Goal: Task Accomplishment & Management: Use online tool/utility

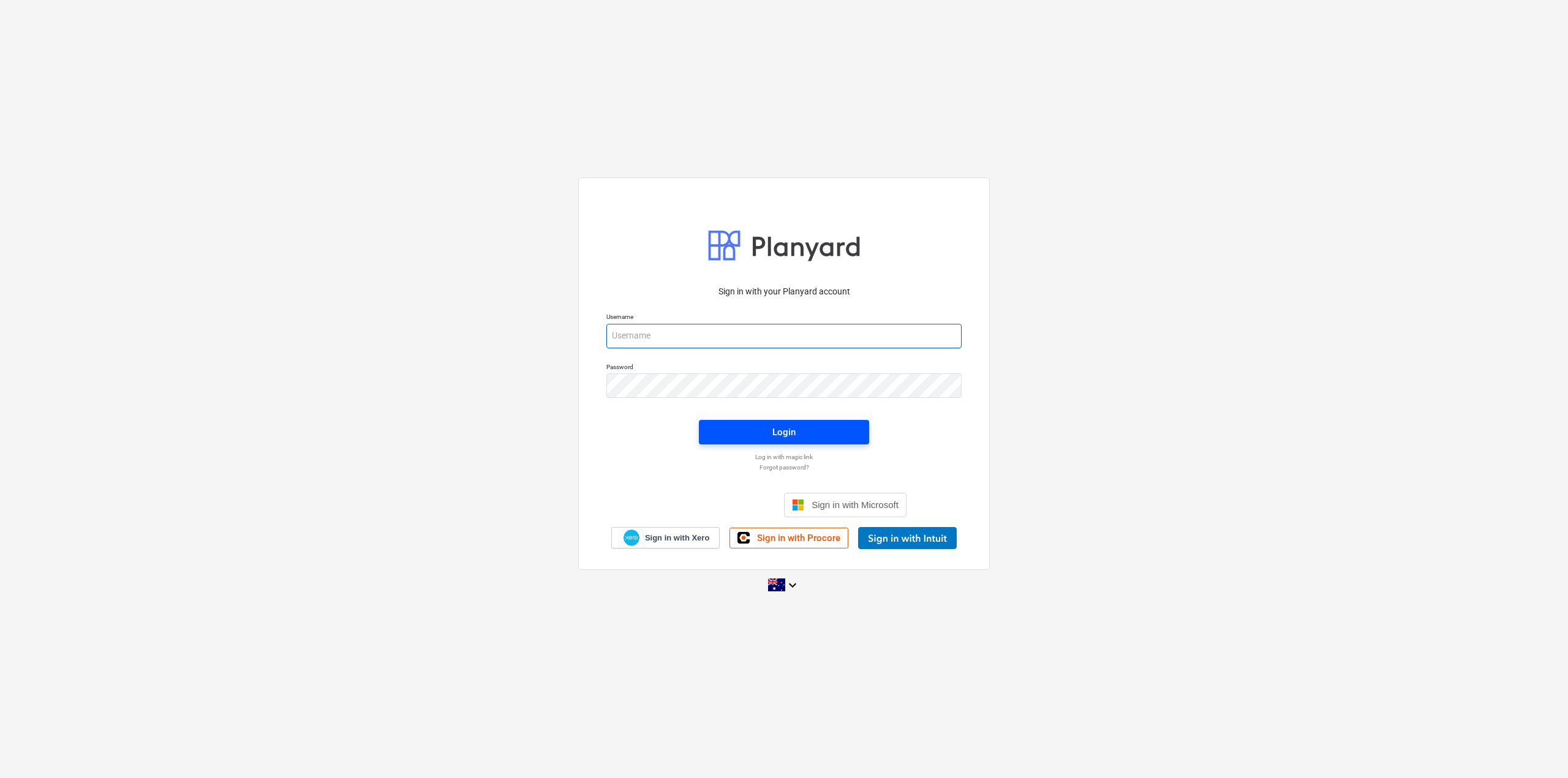
type input "[EMAIL_ADDRESS][DOMAIN_NAME]"
click at [812, 433] on span "Login" at bounding box center [784, 432] width 141 height 16
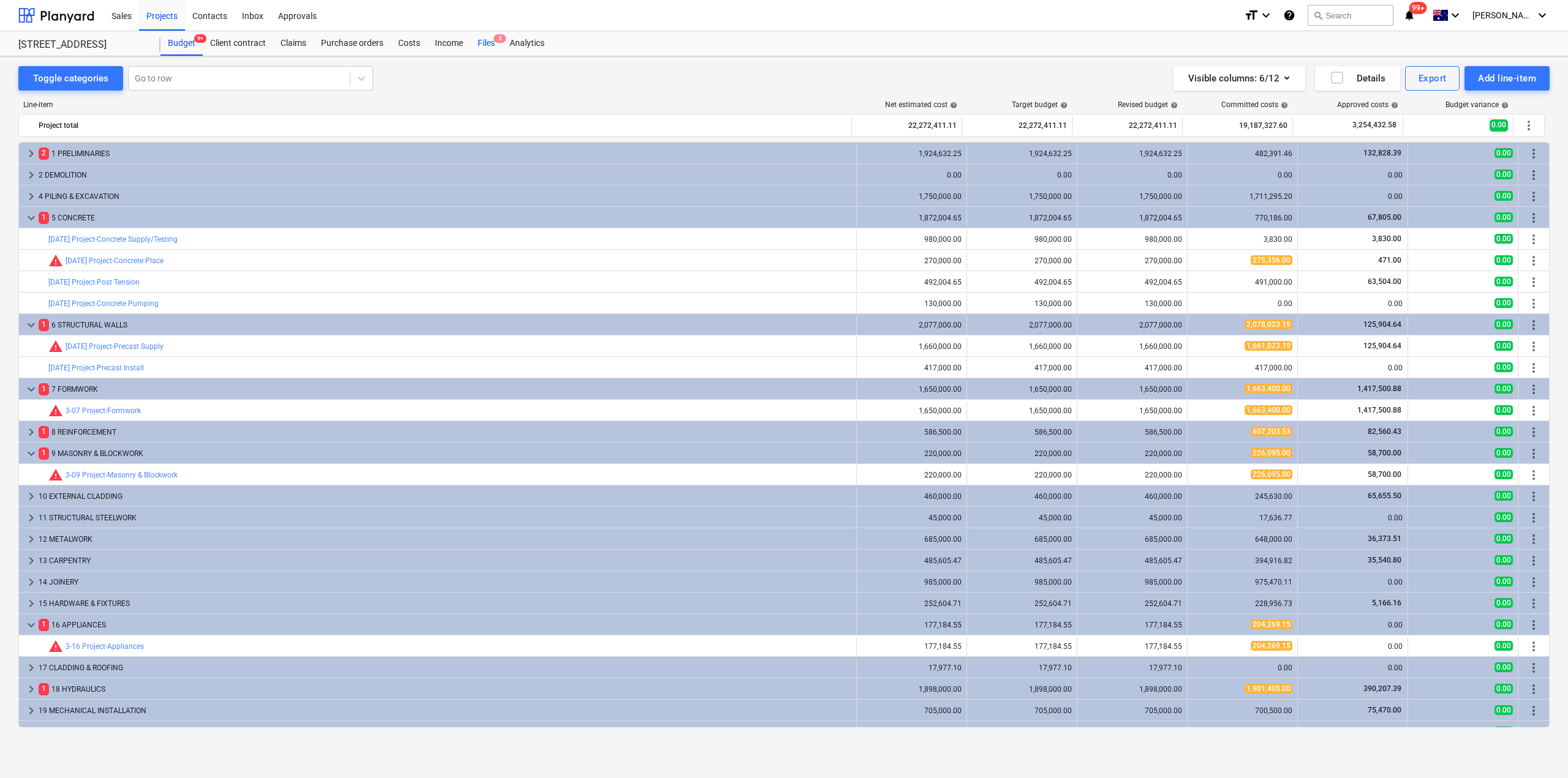
click at [482, 41] on div "Files 3" at bounding box center [486, 44] width 32 height 25
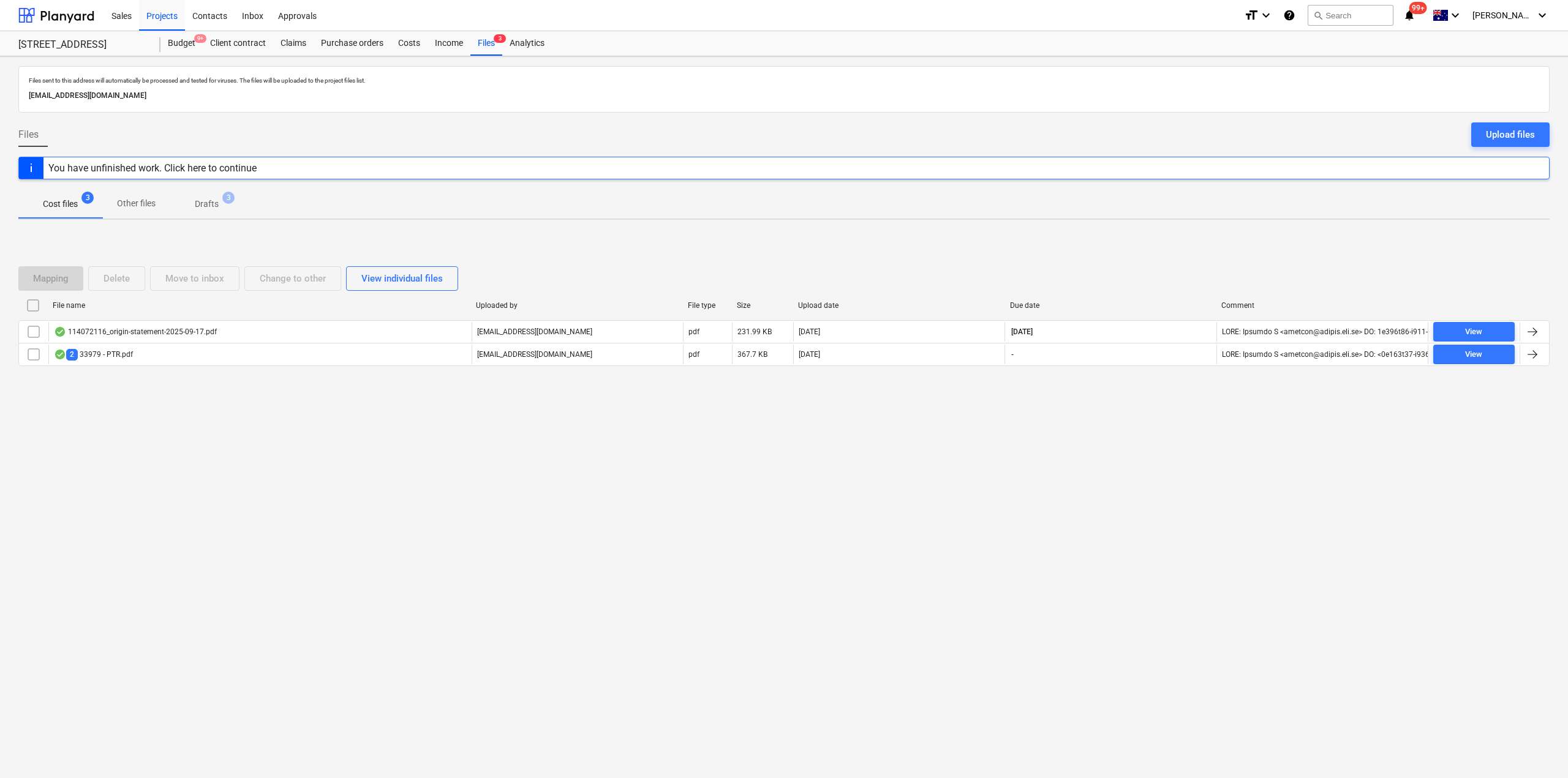
click at [504, 539] on div "Files sent to this address will automatically be processed and tested for virus…" at bounding box center [784, 418] width 1568 height 722
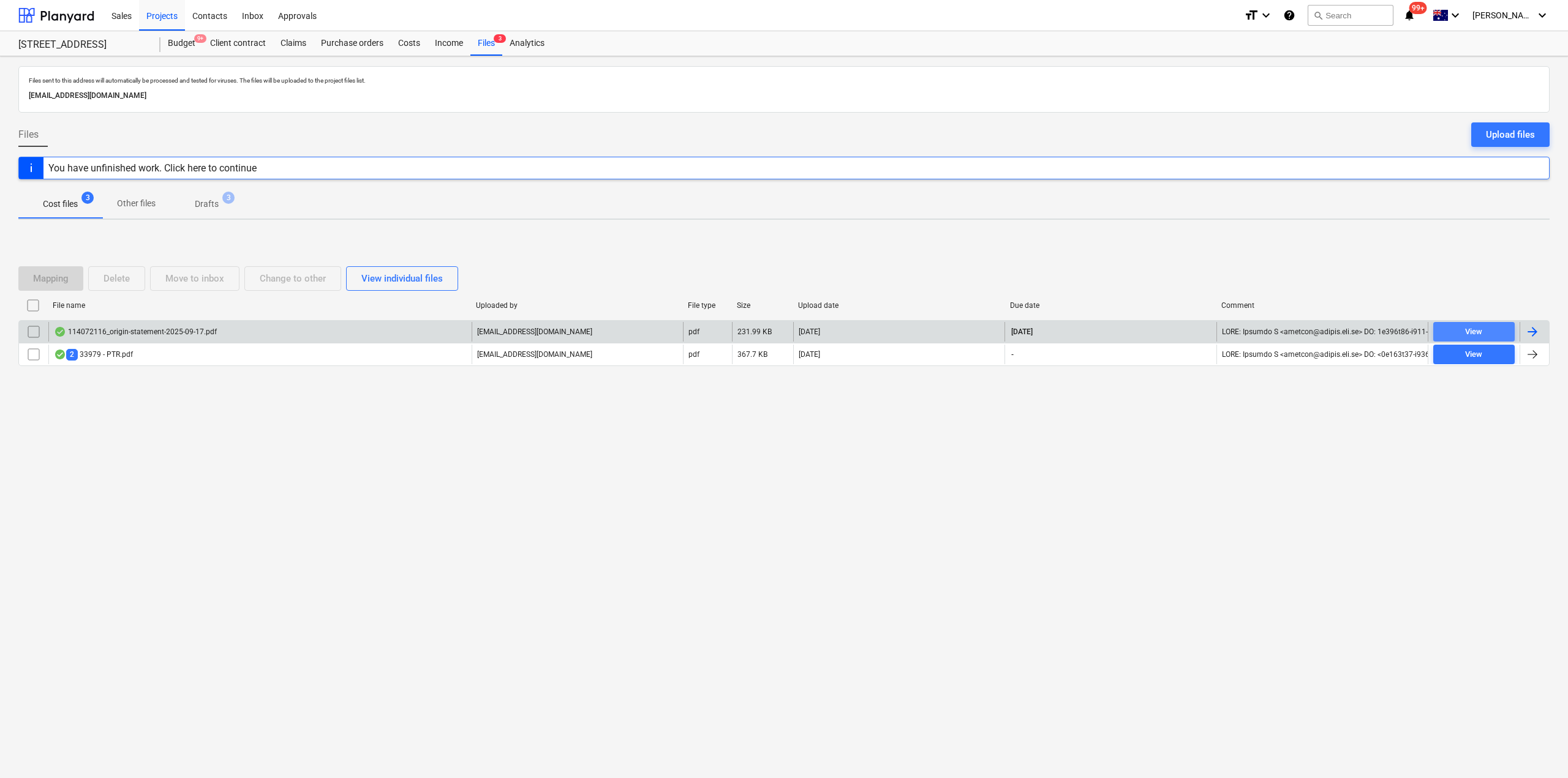
click at [1451, 329] on span "View" at bounding box center [1473, 332] width 72 height 14
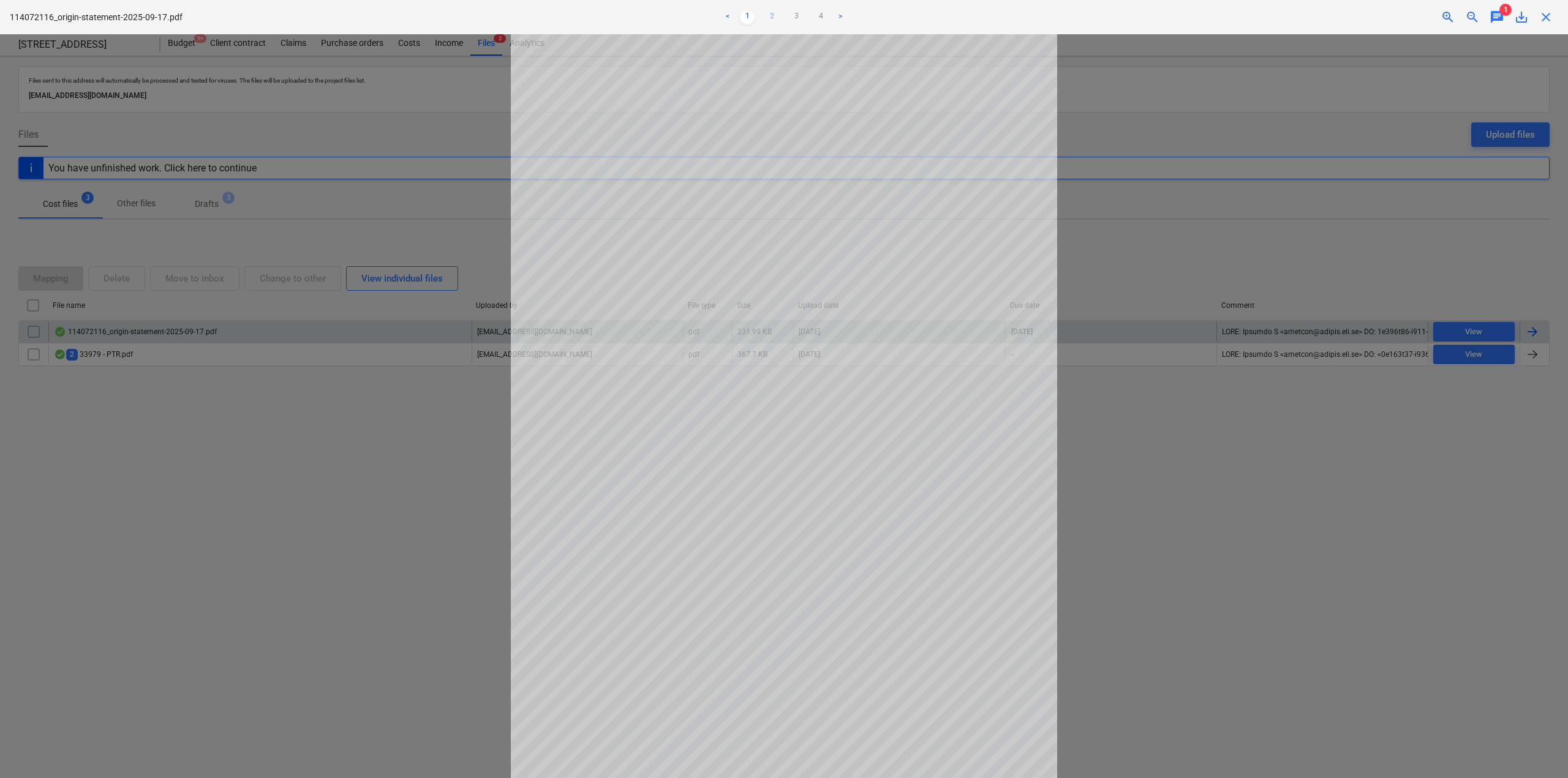
click at [775, 16] on link "2" at bounding box center [772, 17] width 15 height 15
click at [797, 18] on link "3" at bounding box center [797, 17] width 15 height 15
click at [825, 15] on link "4" at bounding box center [821, 17] width 15 height 15
click at [799, 15] on link "3" at bounding box center [797, 17] width 15 height 15
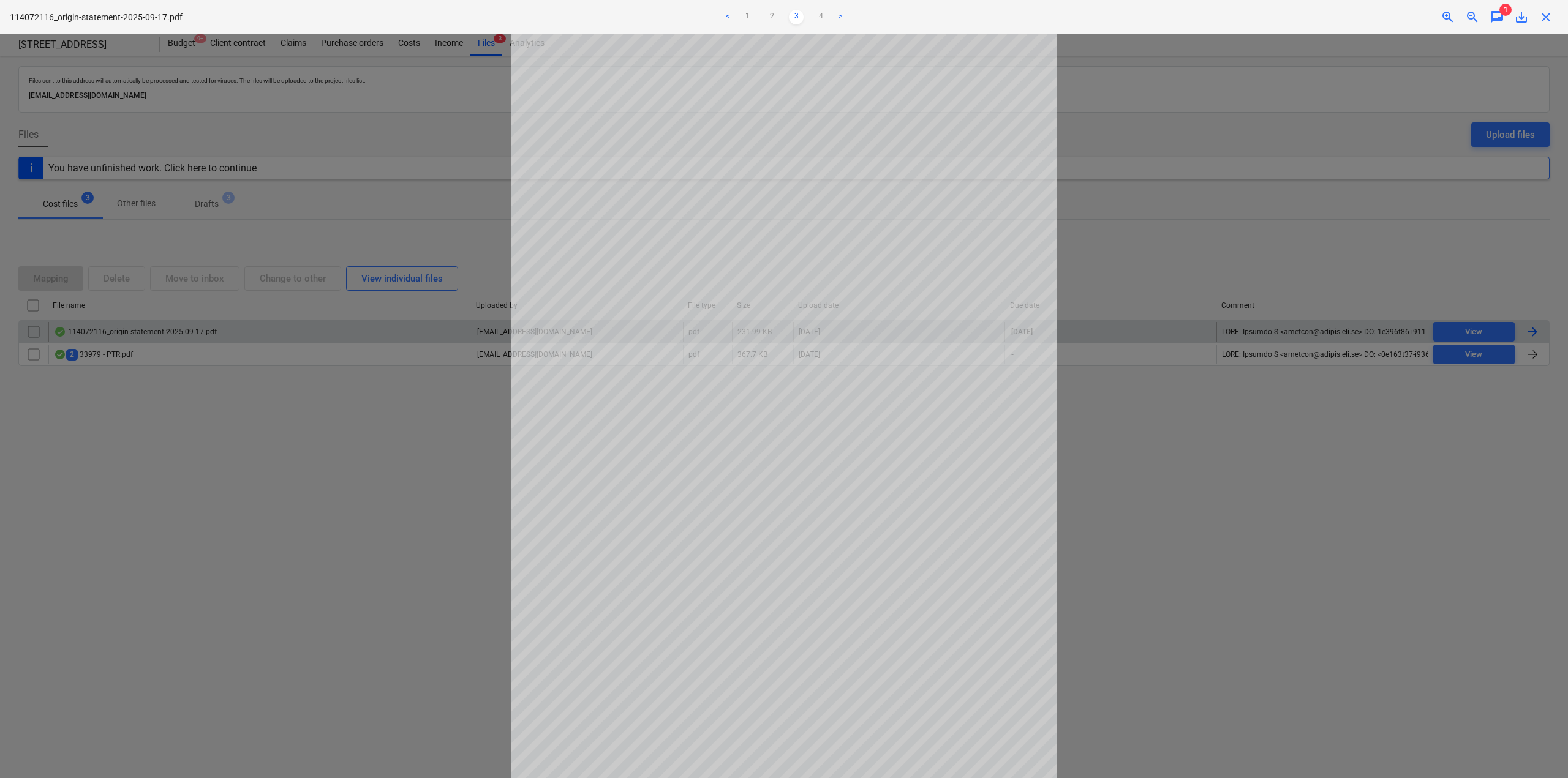
scroll to position [0, 0]
click at [746, 21] on link "1" at bounding box center [748, 17] width 15 height 15
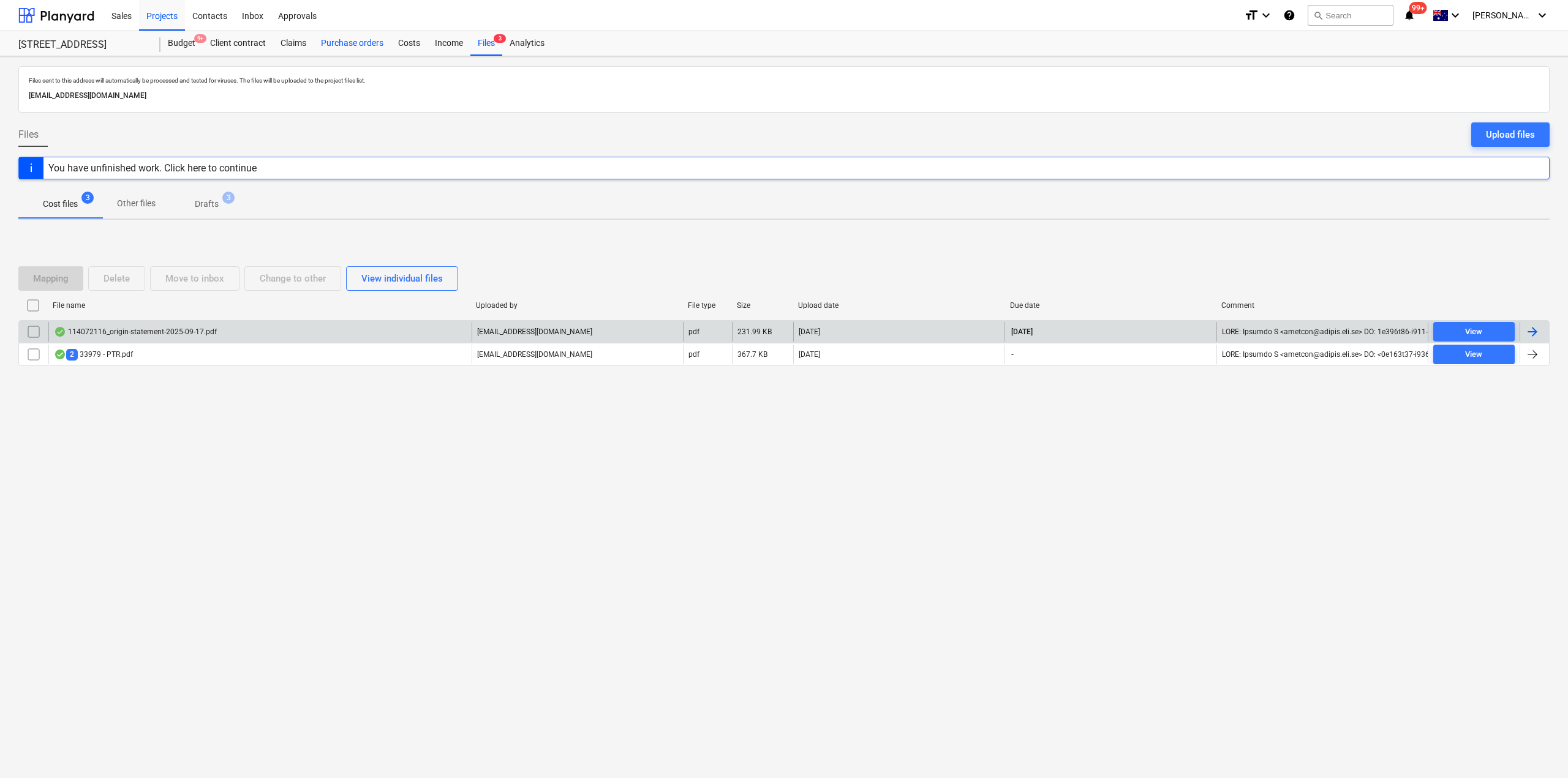
click at [373, 48] on div "Purchase orders" at bounding box center [352, 44] width 77 height 25
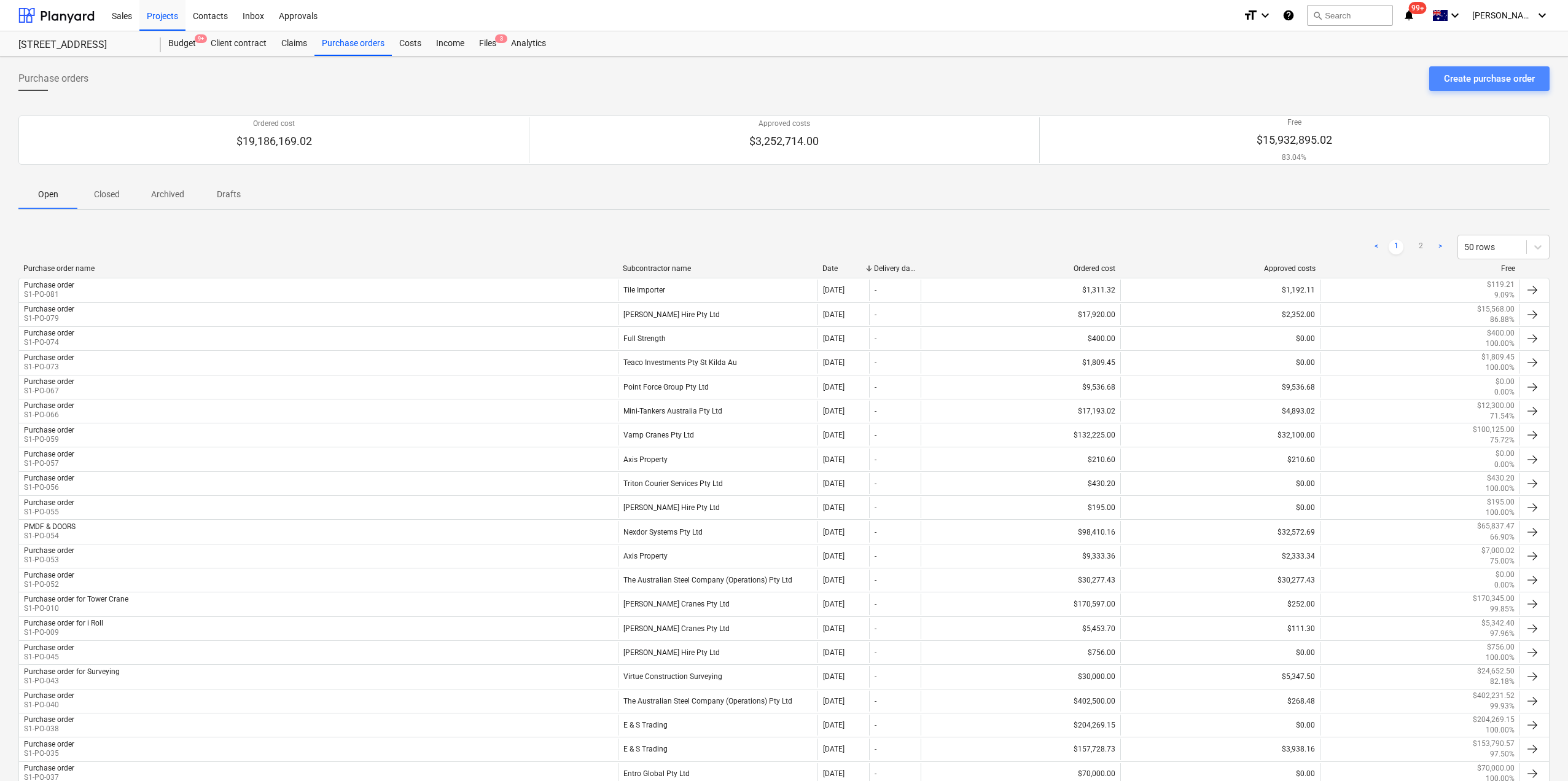
click at [1486, 83] on div "Create purchase order" at bounding box center [1489, 78] width 91 height 16
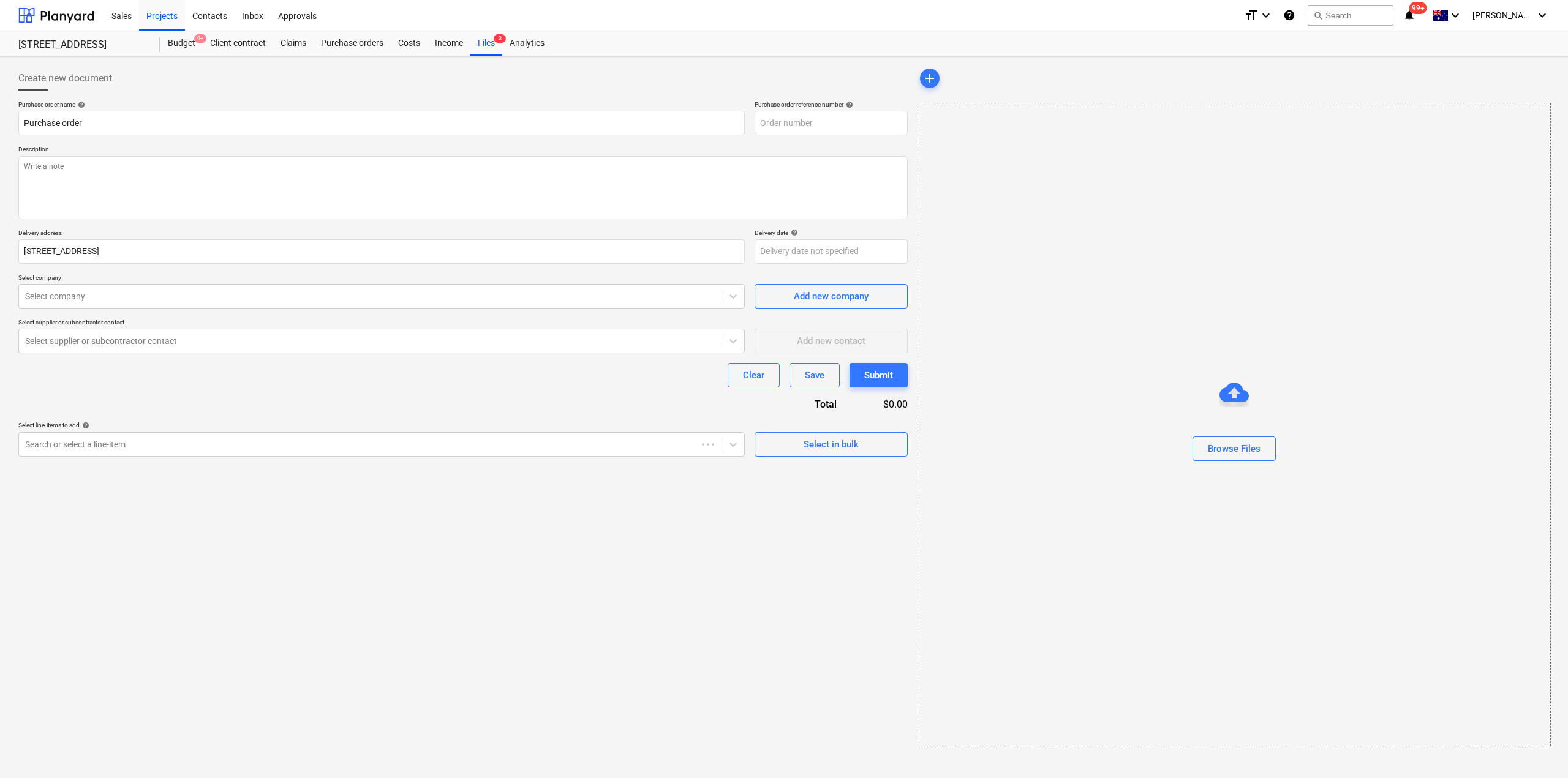
type textarea "x"
type input "S1-PO-082"
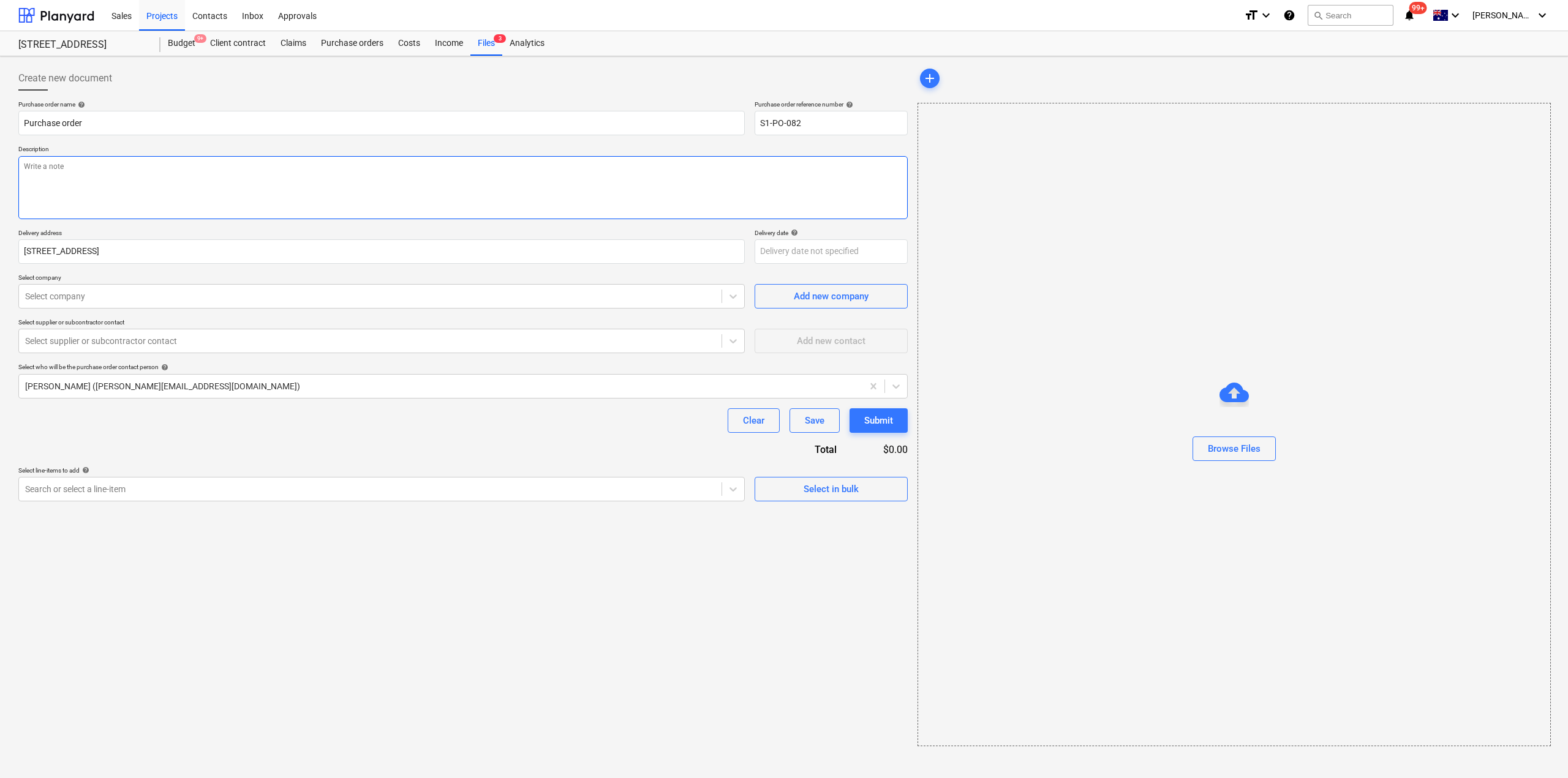
click at [188, 181] on textarea at bounding box center [463, 187] width 889 height 63
type textarea "x"
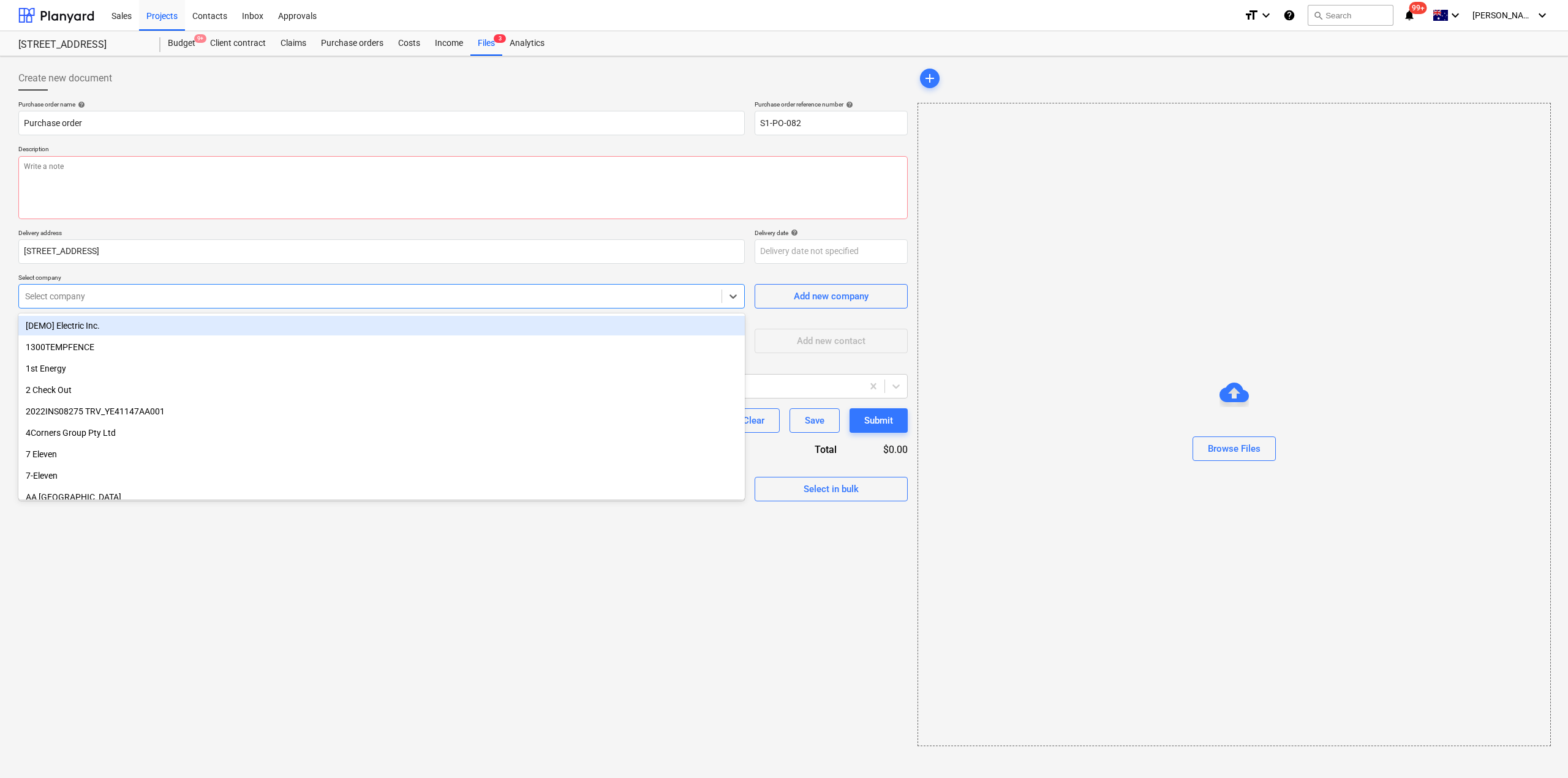
click at [154, 302] on div at bounding box center [370, 296] width 690 height 12
type input "p"
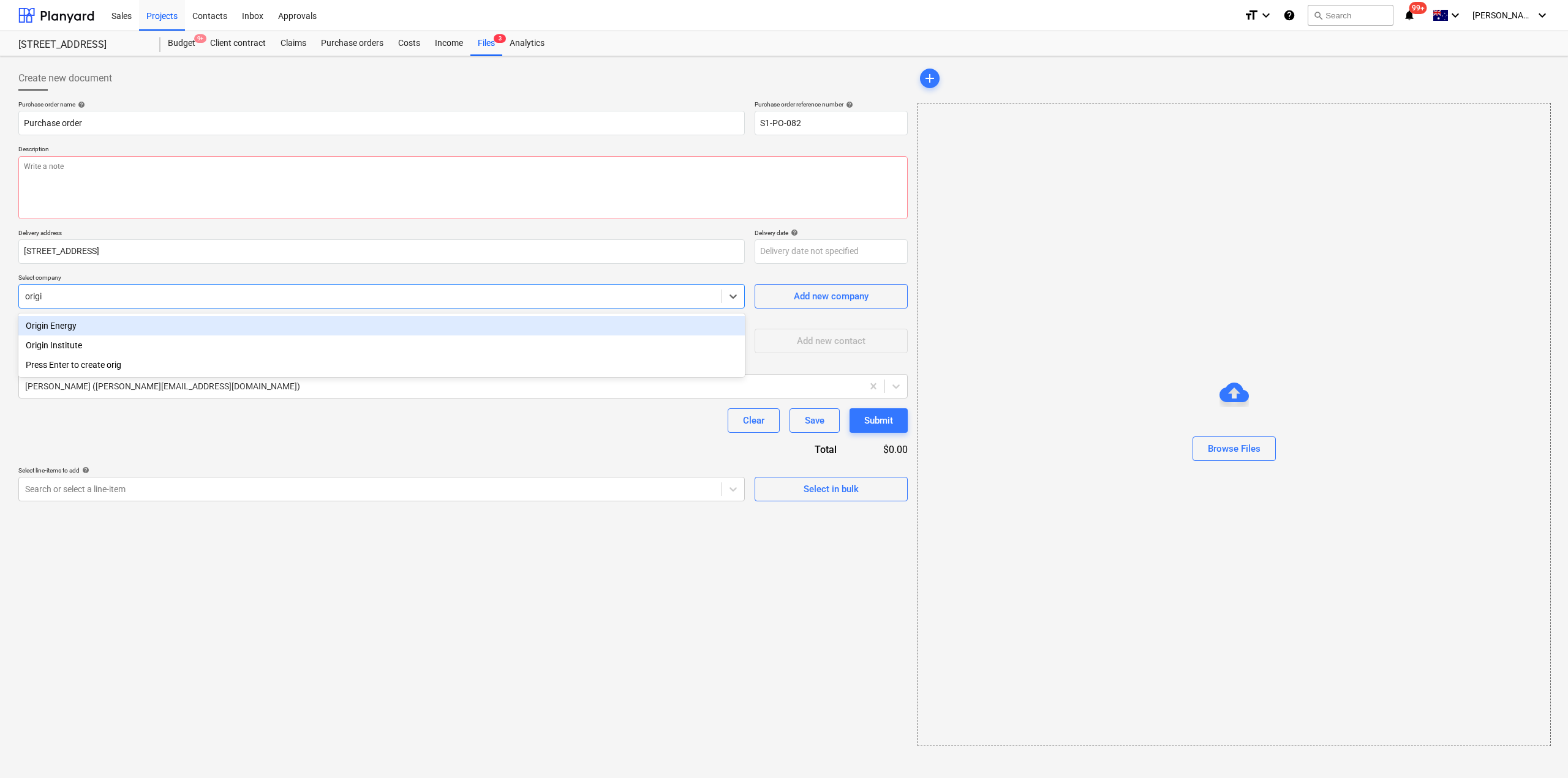
type input "origin"
click at [127, 324] on div "Origin Energy" at bounding box center [382, 326] width 726 height 20
type textarea "x"
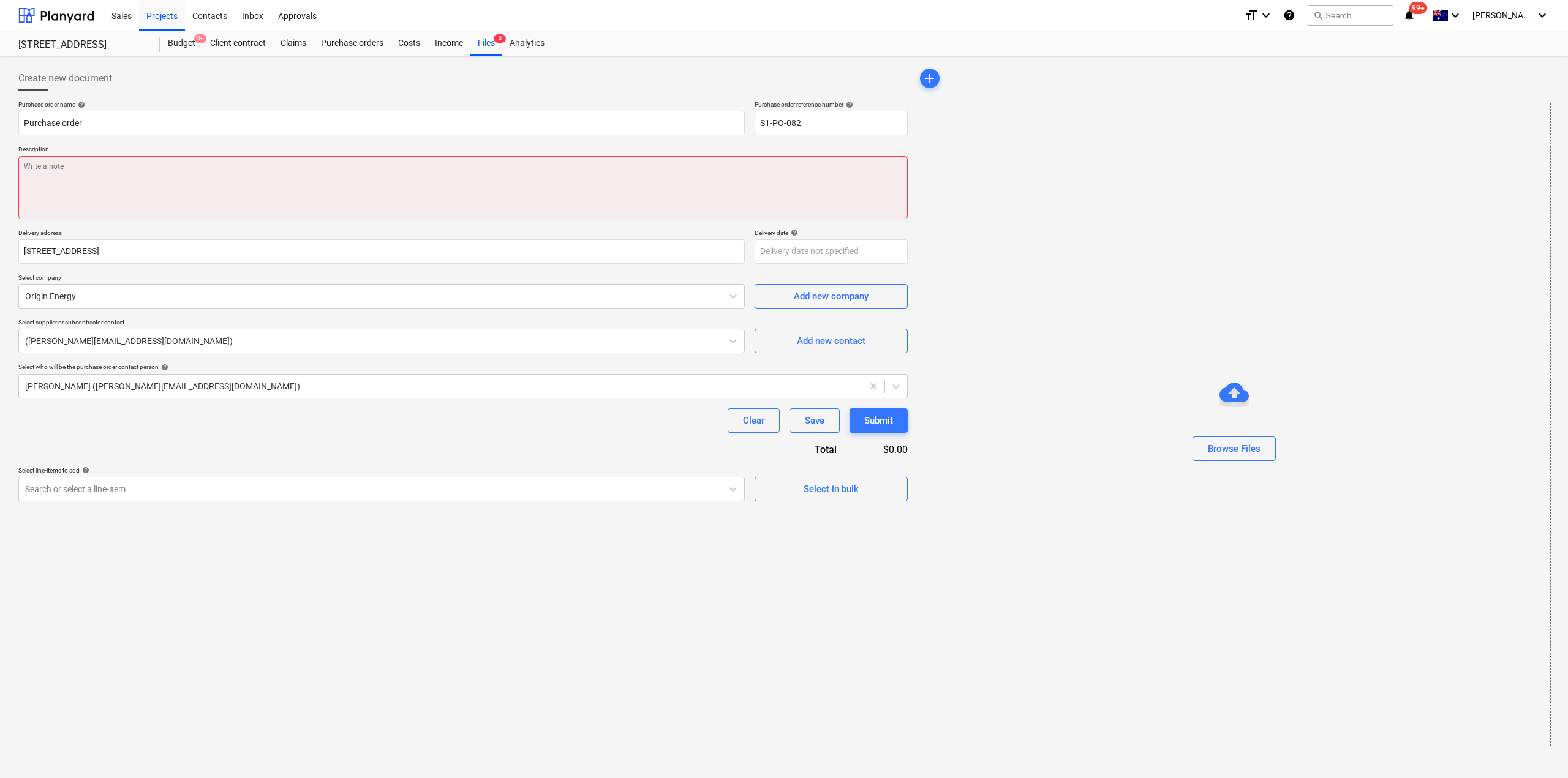
click at [122, 178] on textarea at bounding box center [463, 187] width 889 height 63
type textarea "x"
type textarea "e"
type textarea "x"
type textarea "el"
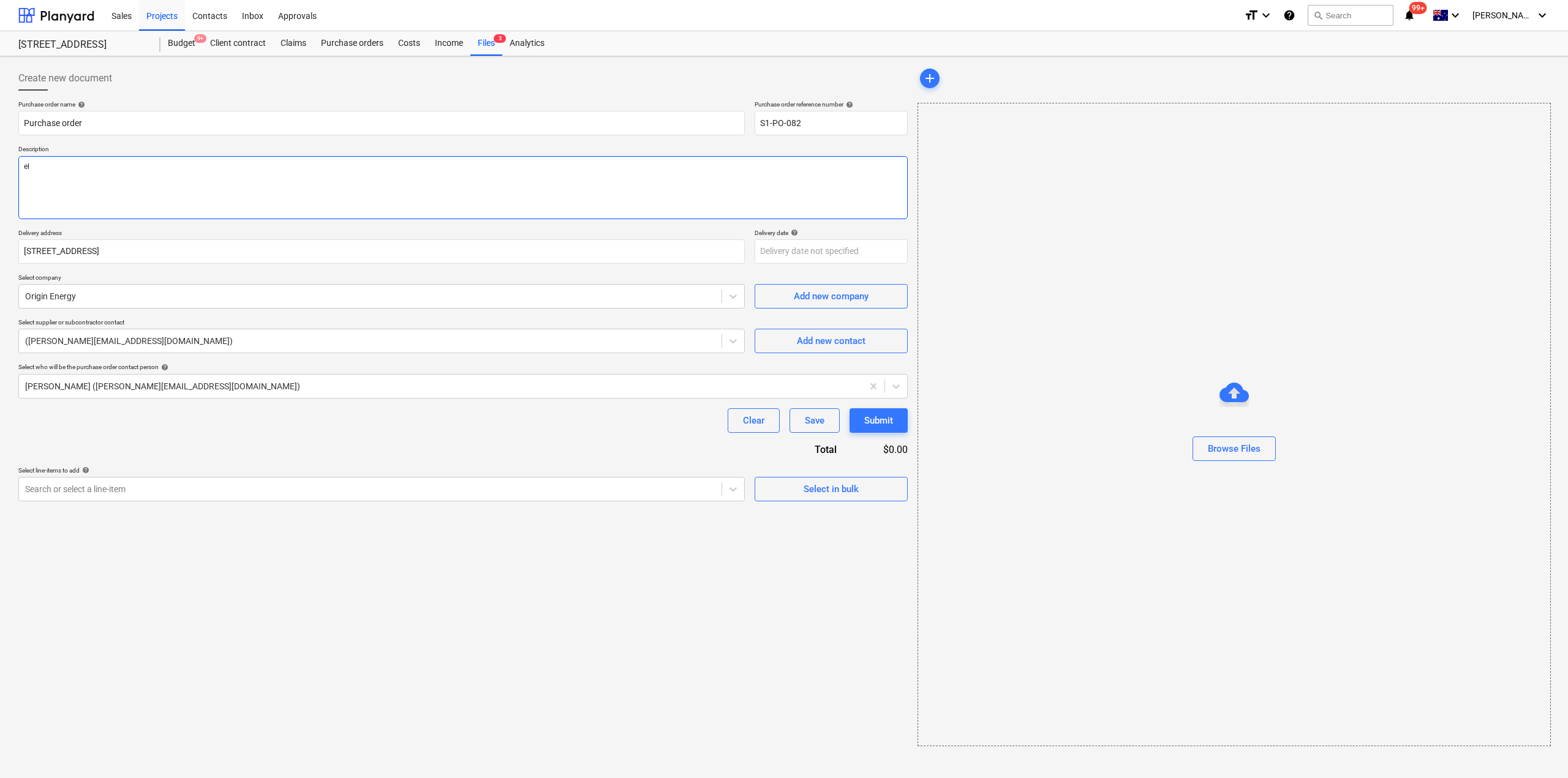
type textarea "x"
type textarea "ele"
type textarea "x"
type textarea "elec"
type textarea "x"
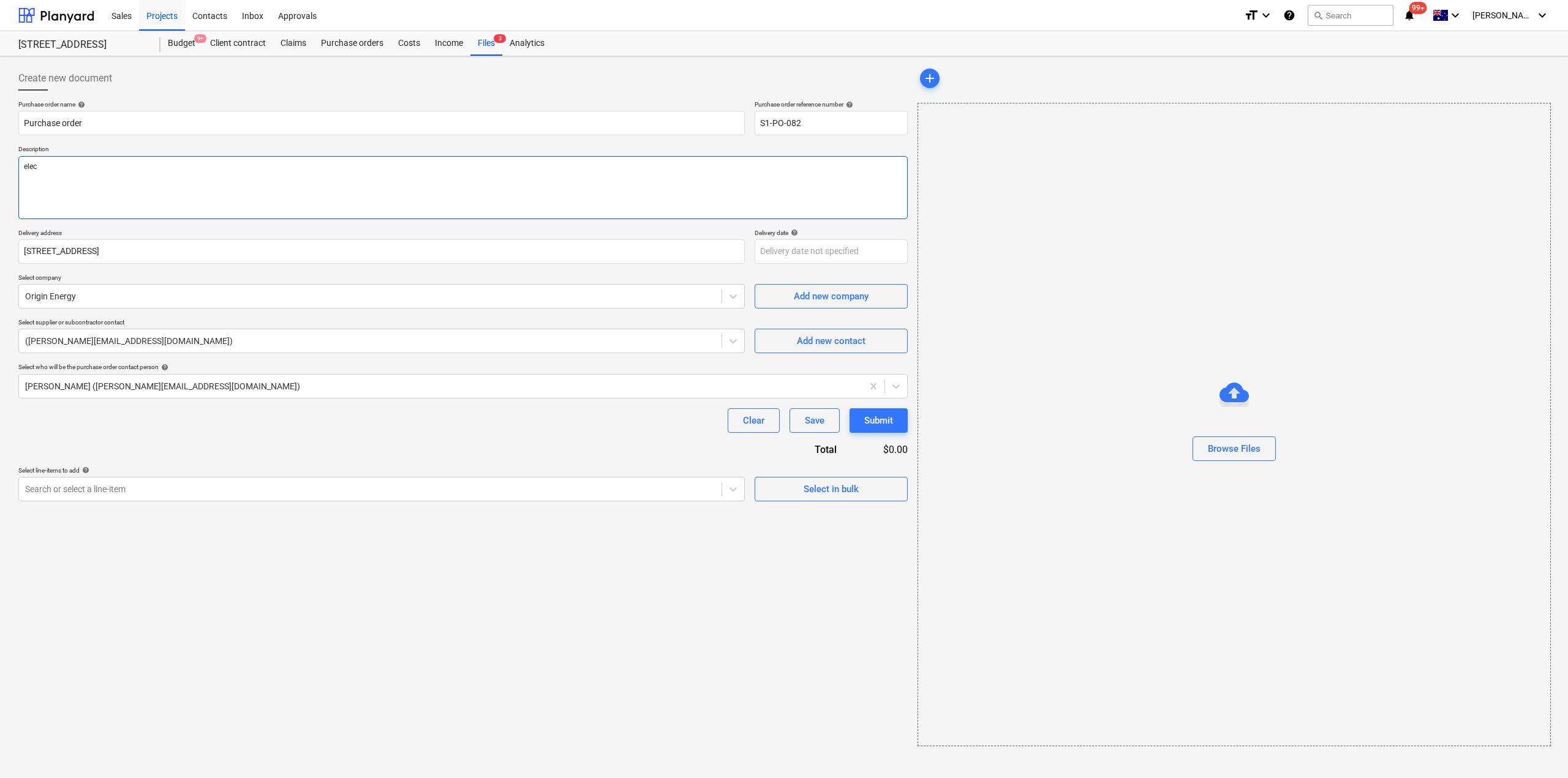
type textarea "elect"
type textarea "x"
type textarea "electr"
type textarea "x"
type textarea "electri"
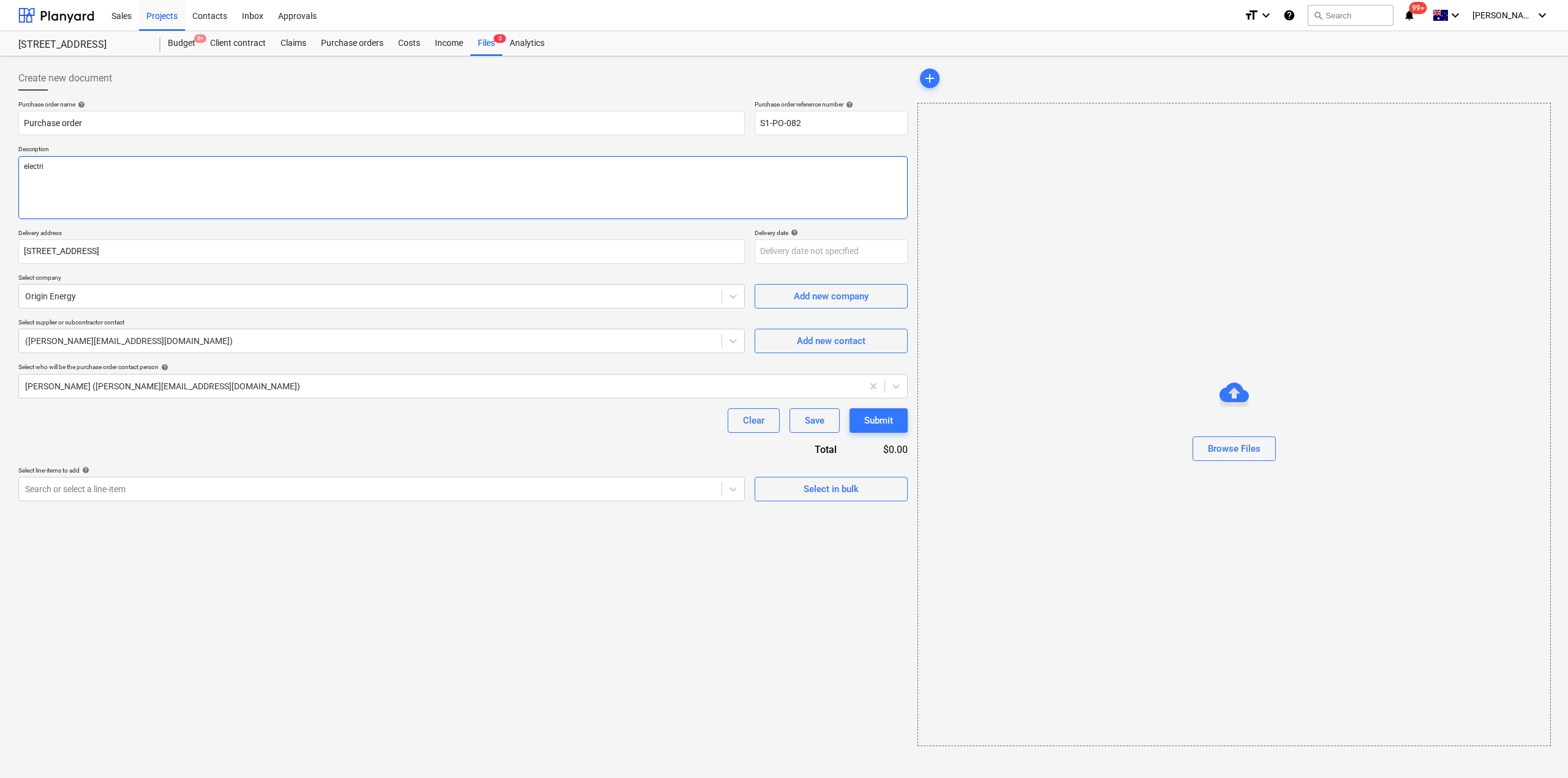
type textarea "x"
type textarea "electric"
type textarea "x"
type textarea "electrici"
type textarea "x"
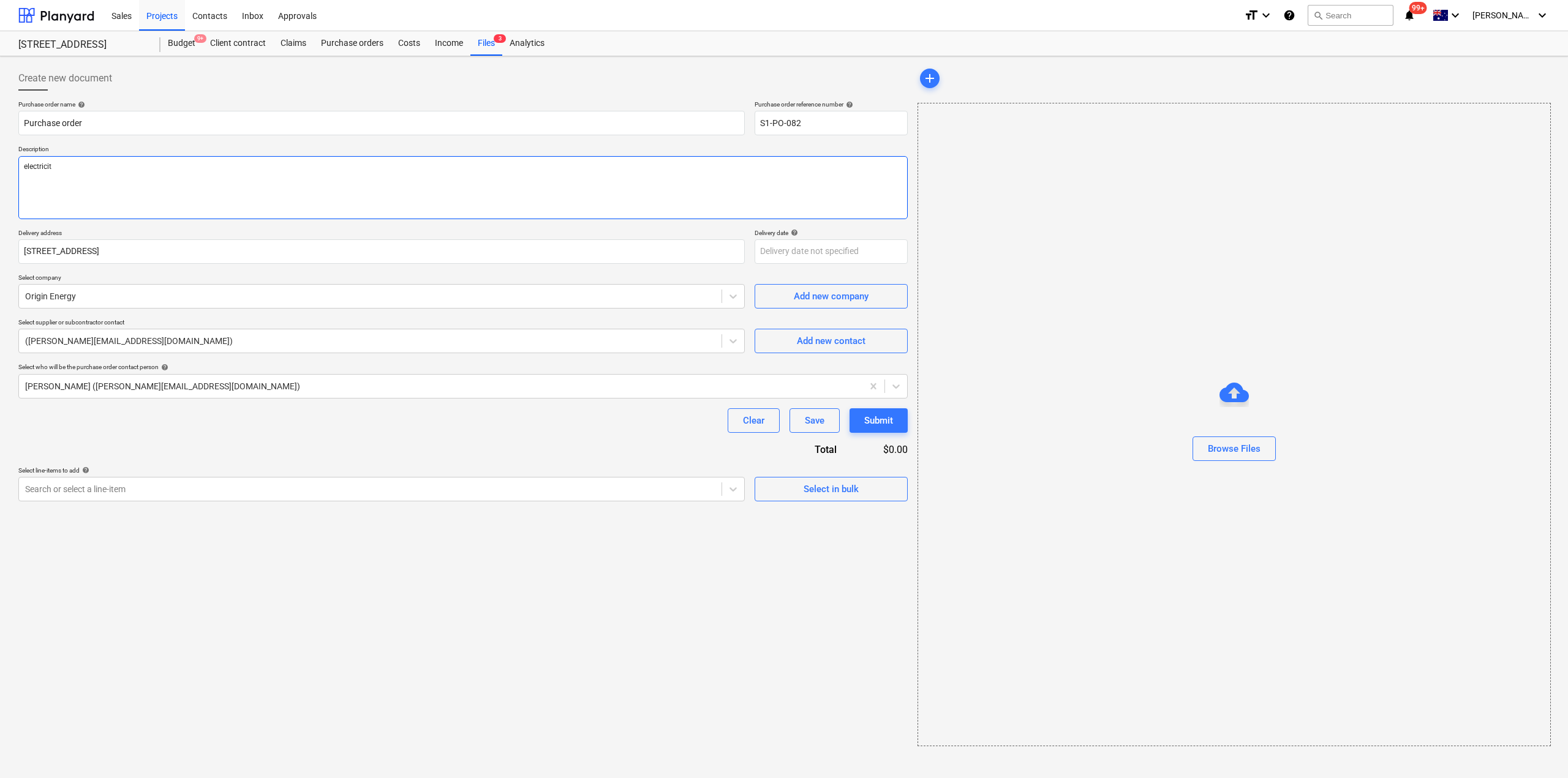
type textarea "electricity"
type textarea "x"
type textarea "electricity"
type textarea "x"
type textarea "electricity bi"
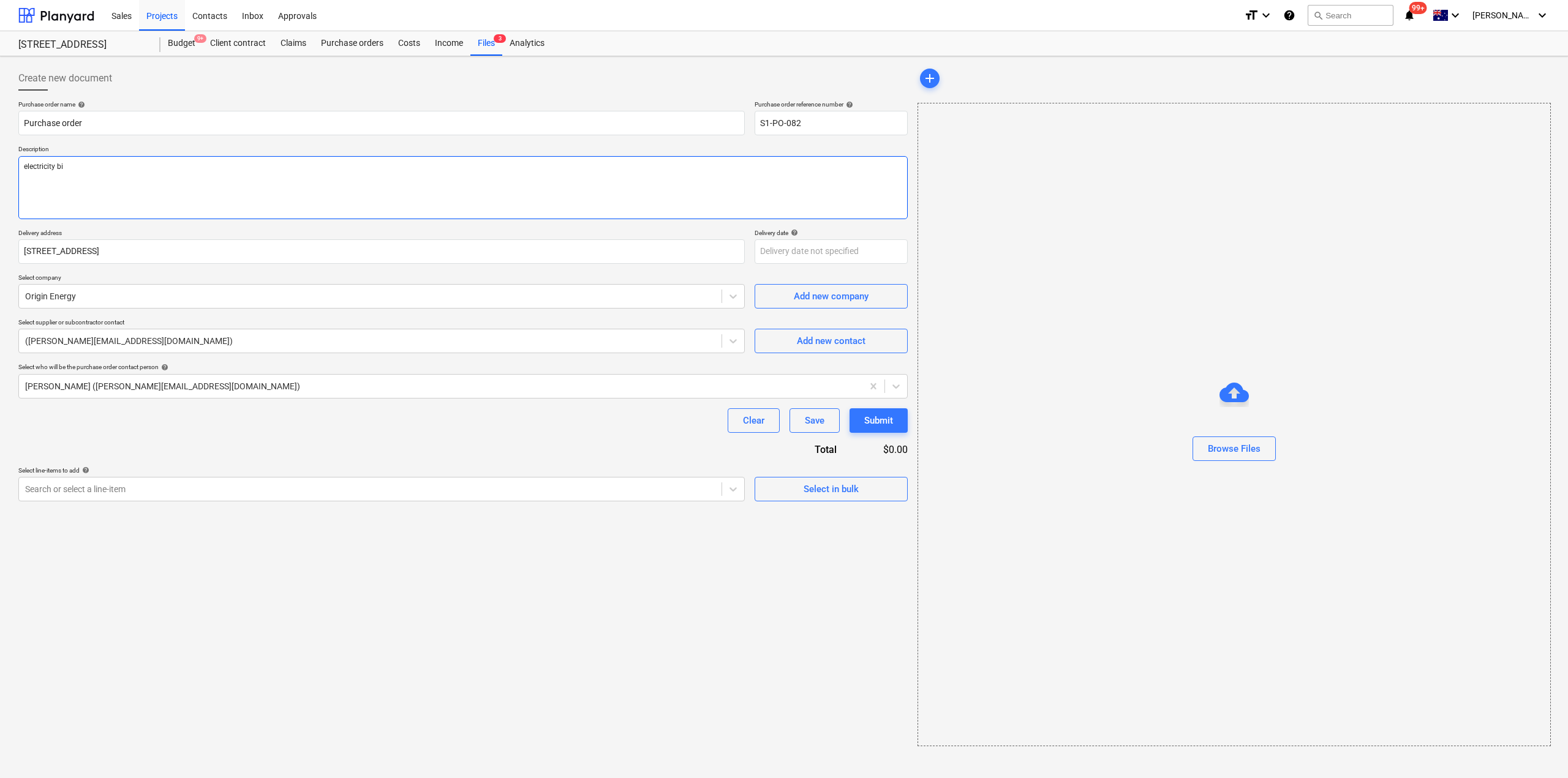
type textarea "x"
type textarea "electricity bil"
type textarea "x"
type textarea "electricity bill"
type textarea "x"
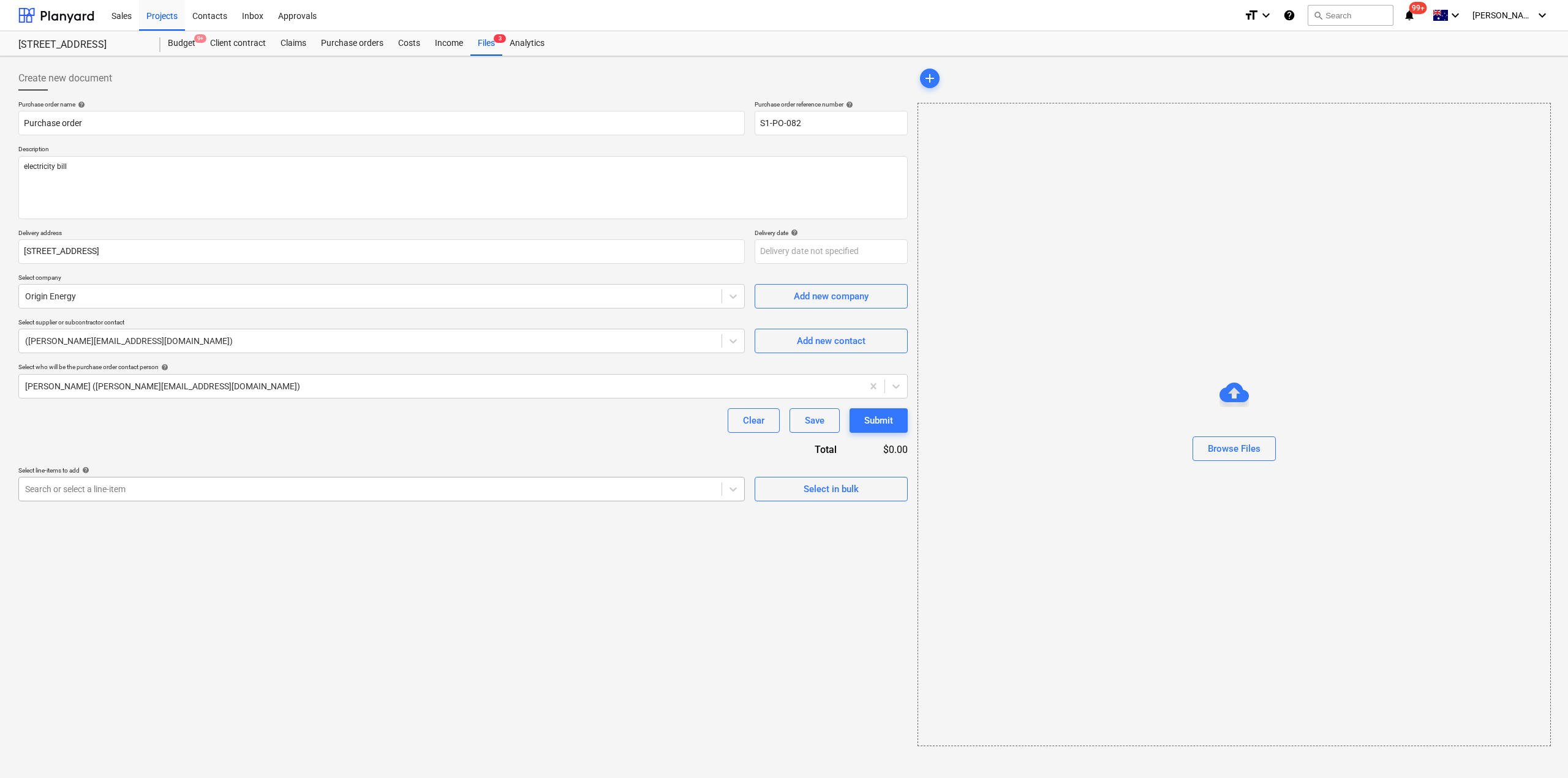
click at [668, 493] on div at bounding box center [370, 489] width 690 height 12
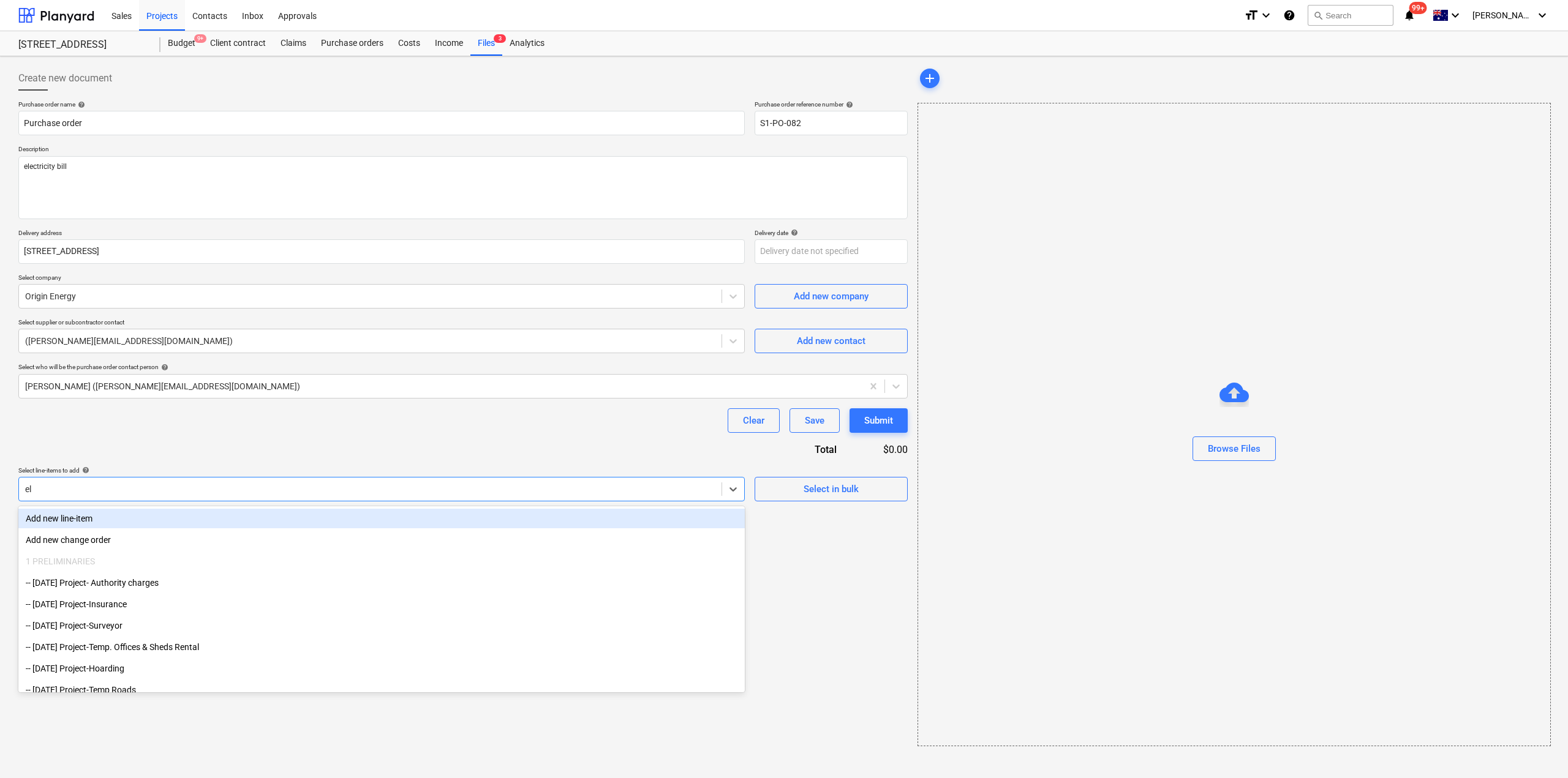
type input "ele"
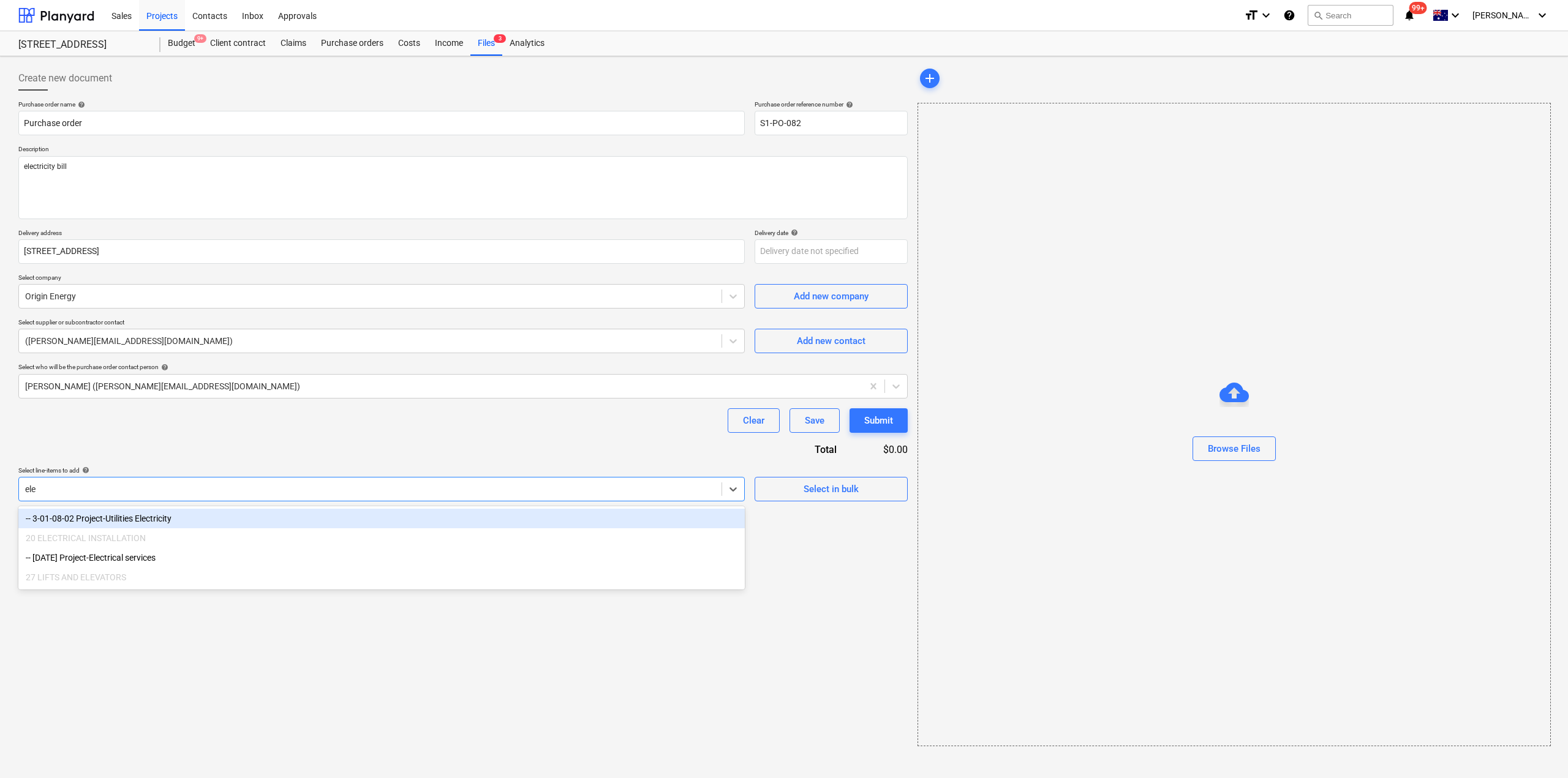
click at [130, 516] on div "-- 3-01-08-02 Project-Utilities Electricity" at bounding box center [382, 518] width 726 height 20
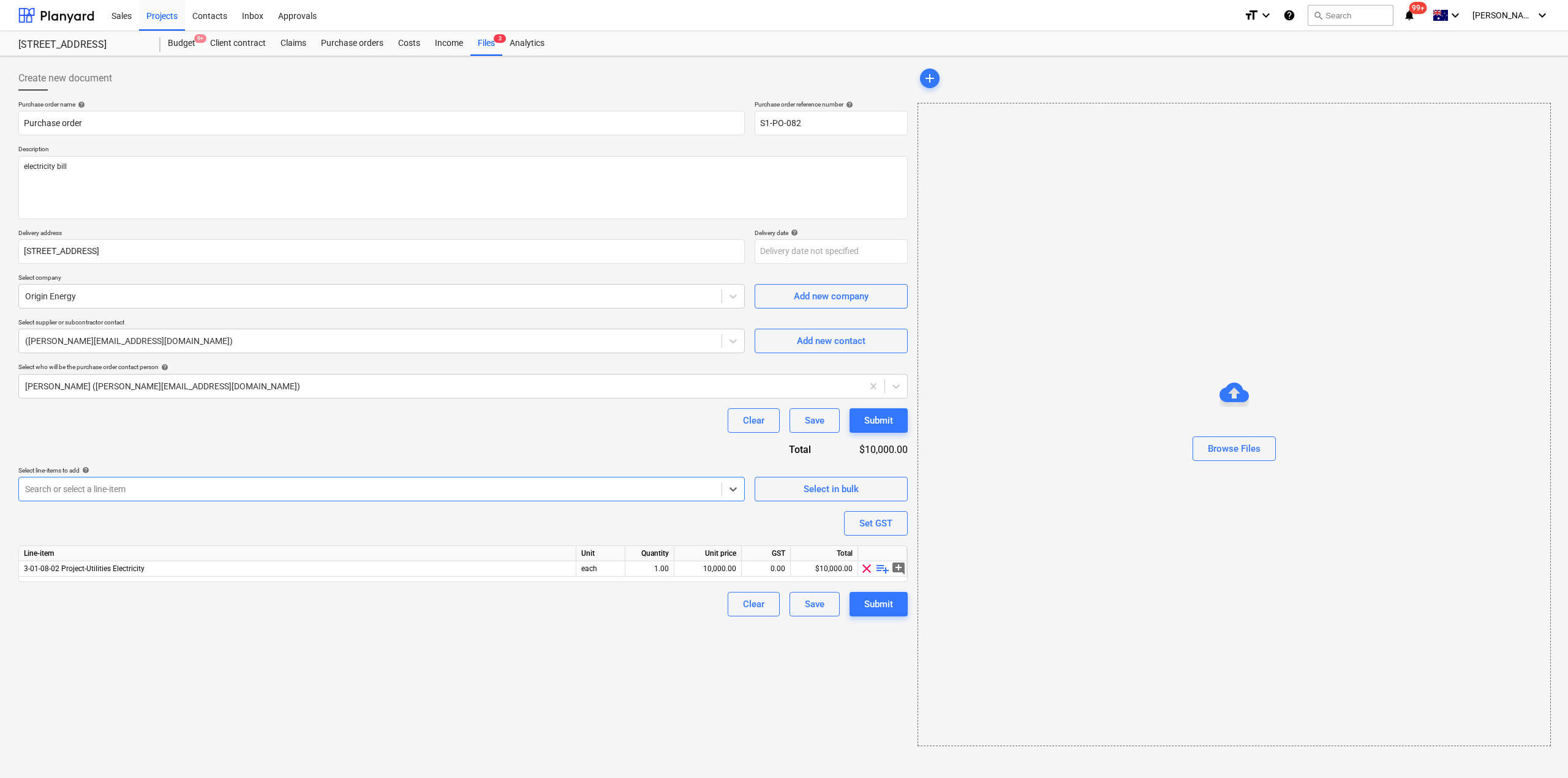
type textarea "x"
click at [684, 702] on div "Create new document Purchase order name help Purchase order Purchase order refe…" at bounding box center [463, 406] width 899 height 690
click at [880, 565] on span "playlist_add" at bounding box center [882, 569] width 15 height 15
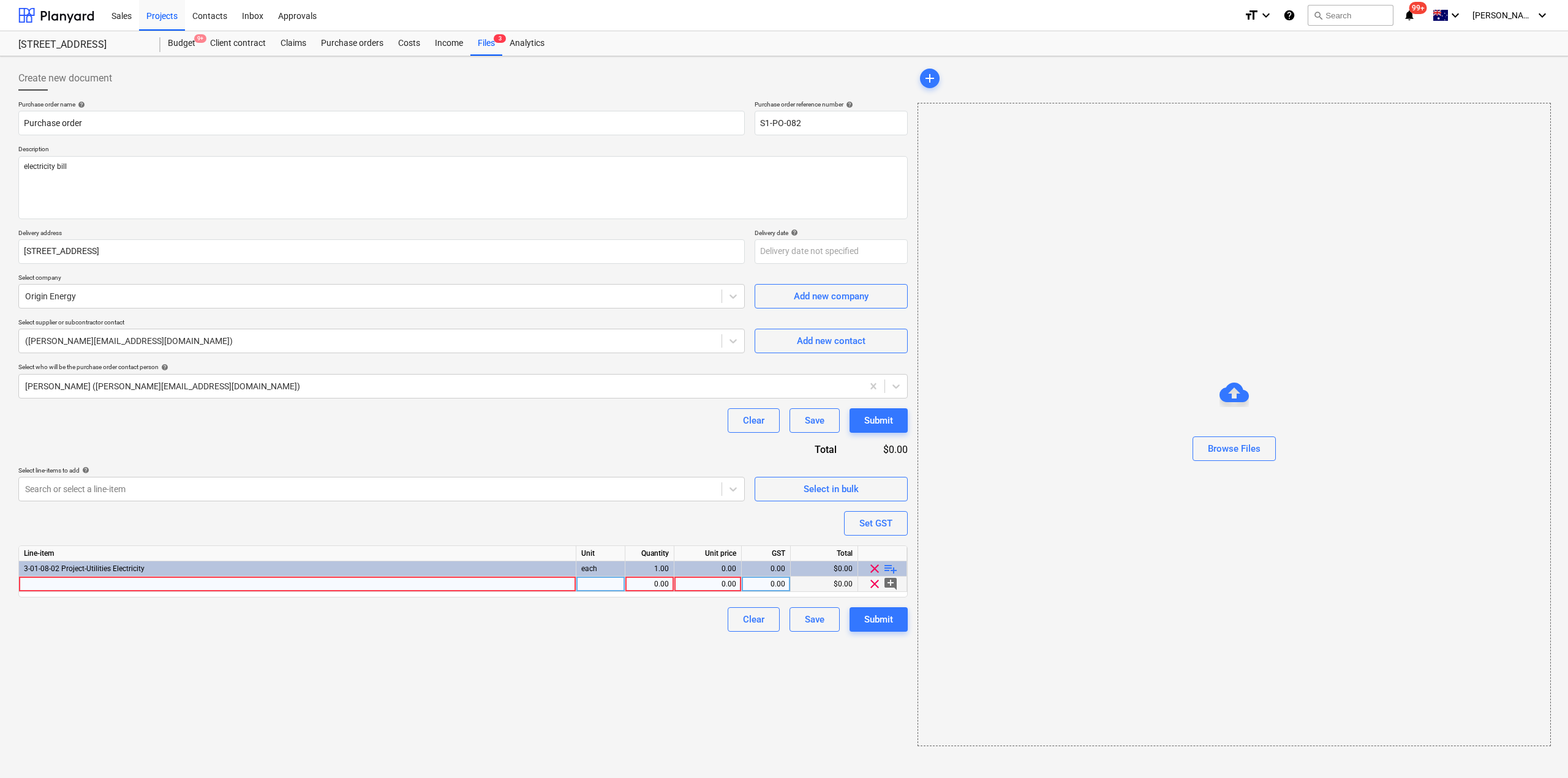
click at [219, 585] on div at bounding box center [298, 585] width 557 height 15
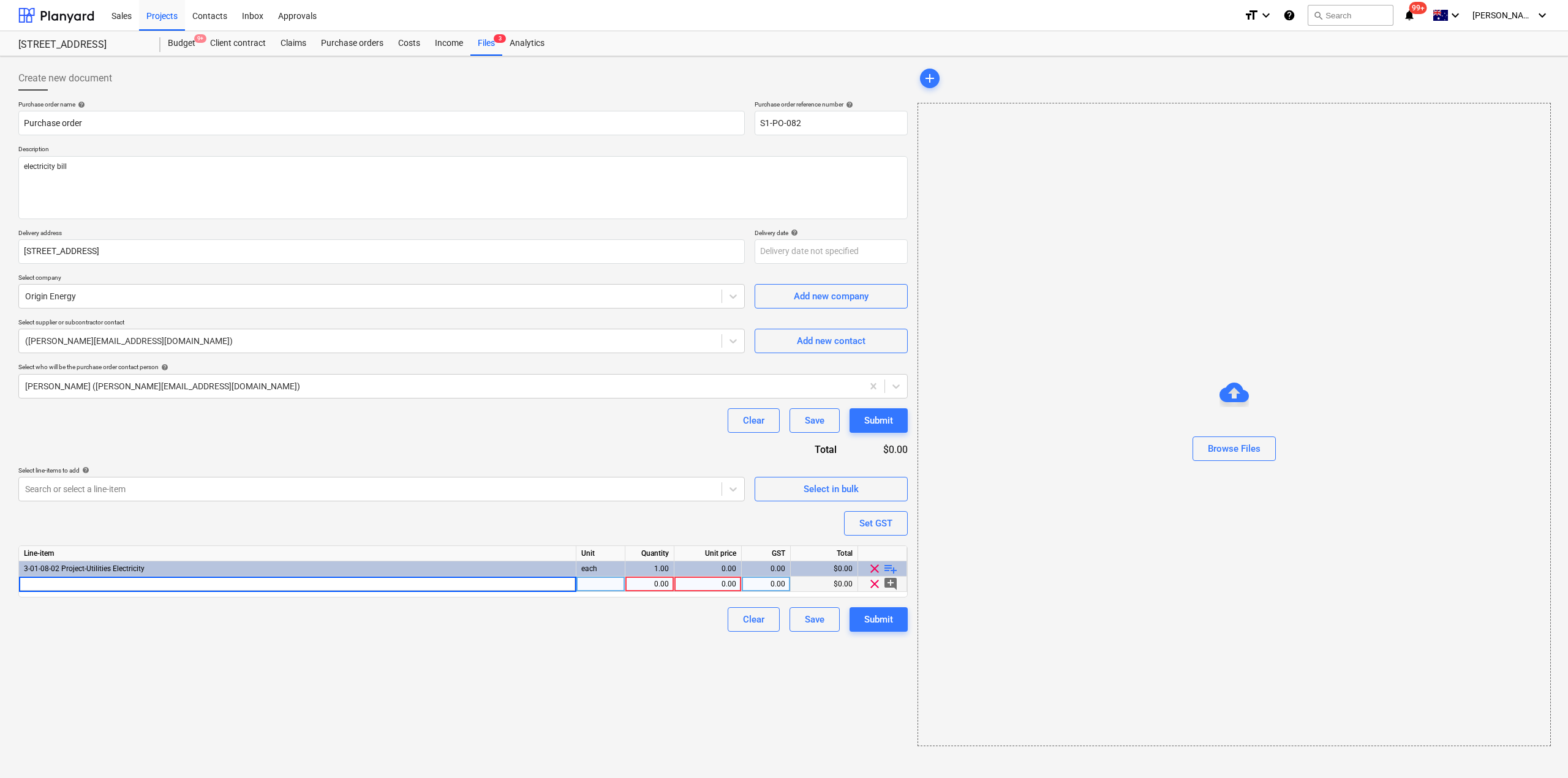
type textarea "x"
type input "Electricity Bill - [DATE] to [DATE]"
click at [714, 591] on div "0.00" at bounding box center [708, 585] width 57 height 15
type textarea "x"
type input "2477.13"
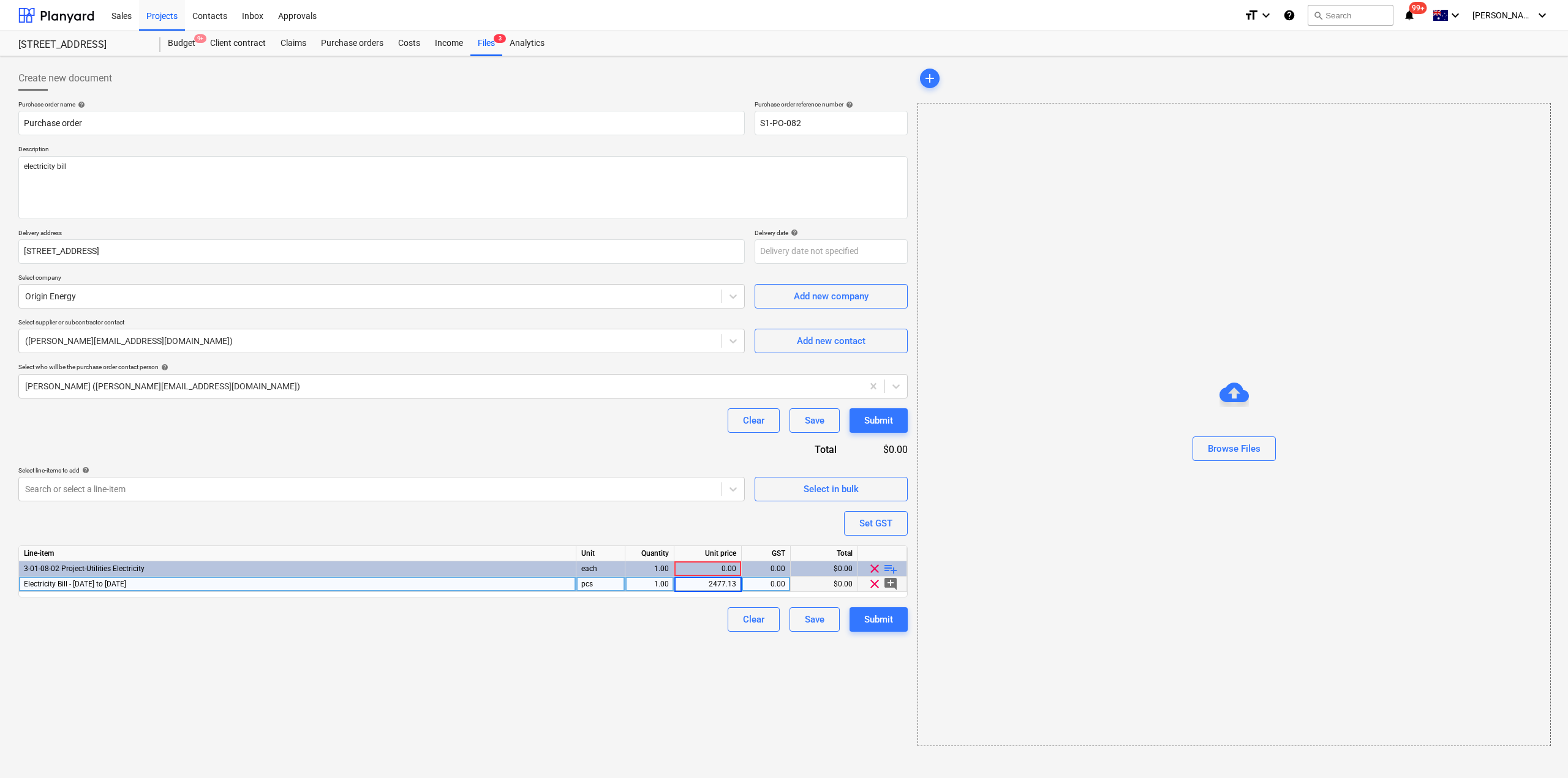
click at [722, 711] on div "Create new document Purchase order name help Purchase order Purchase order refe…" at bounding box center [463, 406] width 899 height 690
click at [872, 621] on div "Submit" at bounding box center [878, 619] width 29 height 16
type textarea "x"
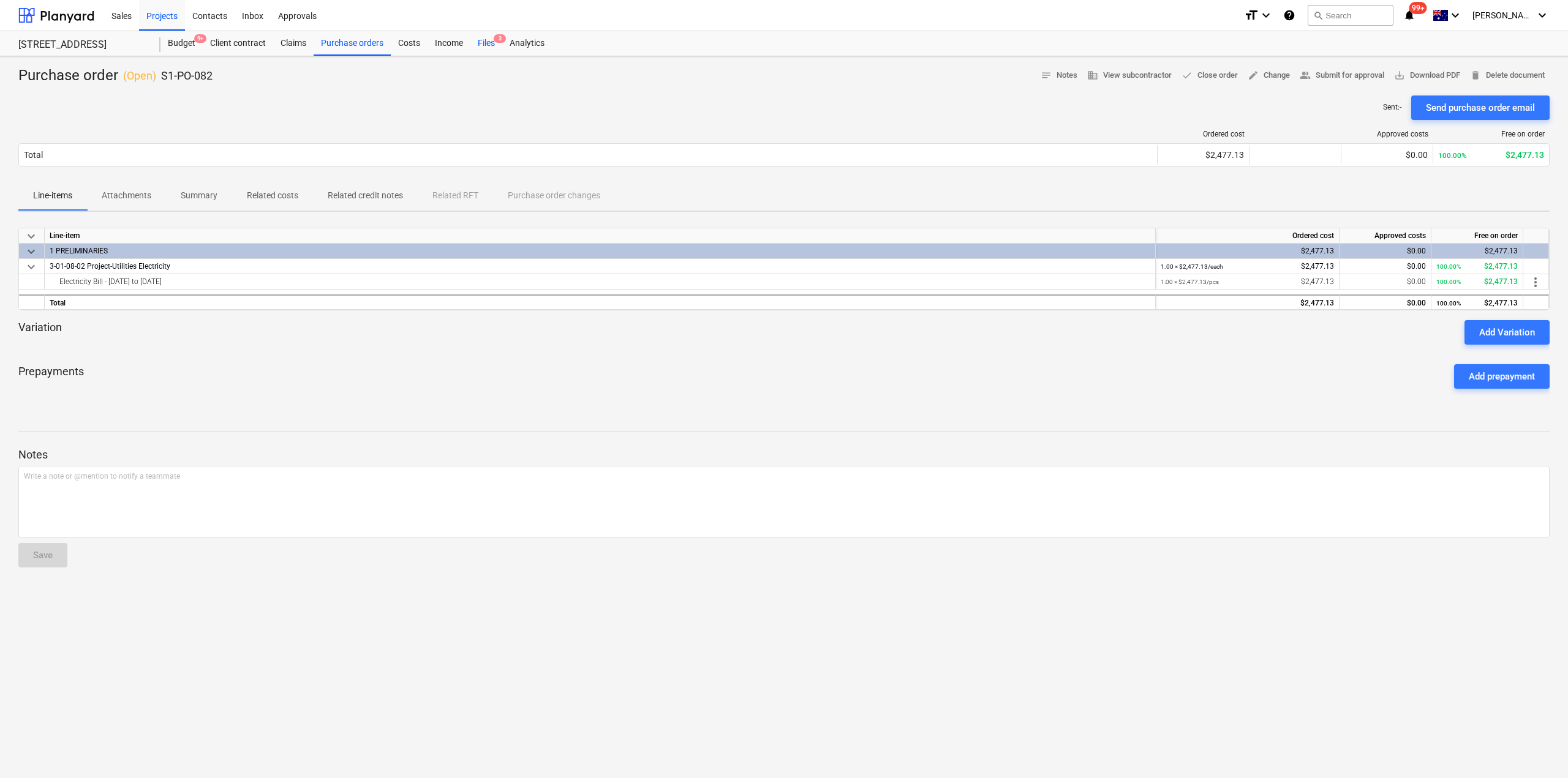
click at [490, 43] on div "Files 3" at bounding box center [486, 44] width 32 height 25
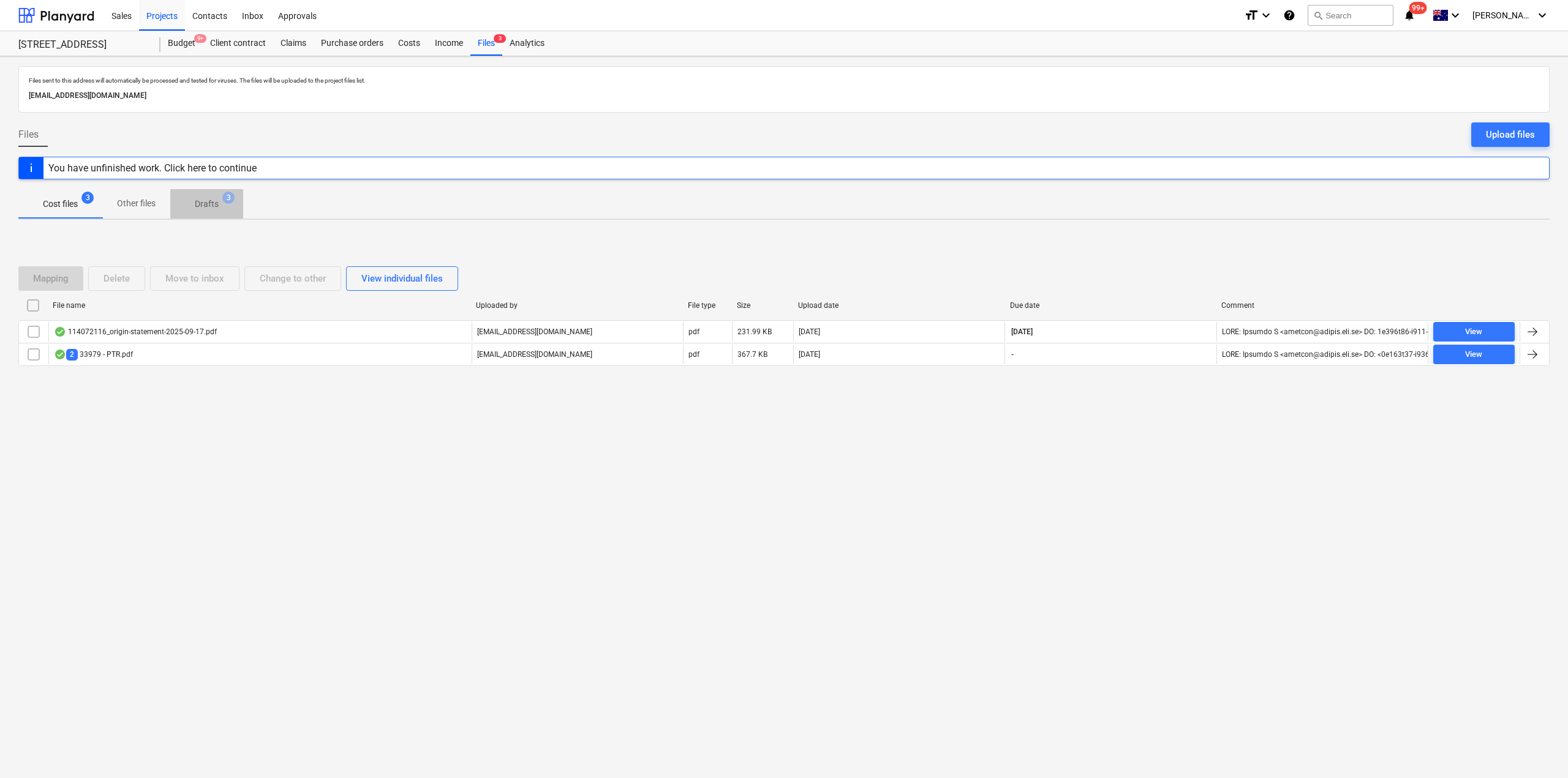
click at [210, 204] on p "Drafts" at bounding box center [206, 204] width 24 height 13
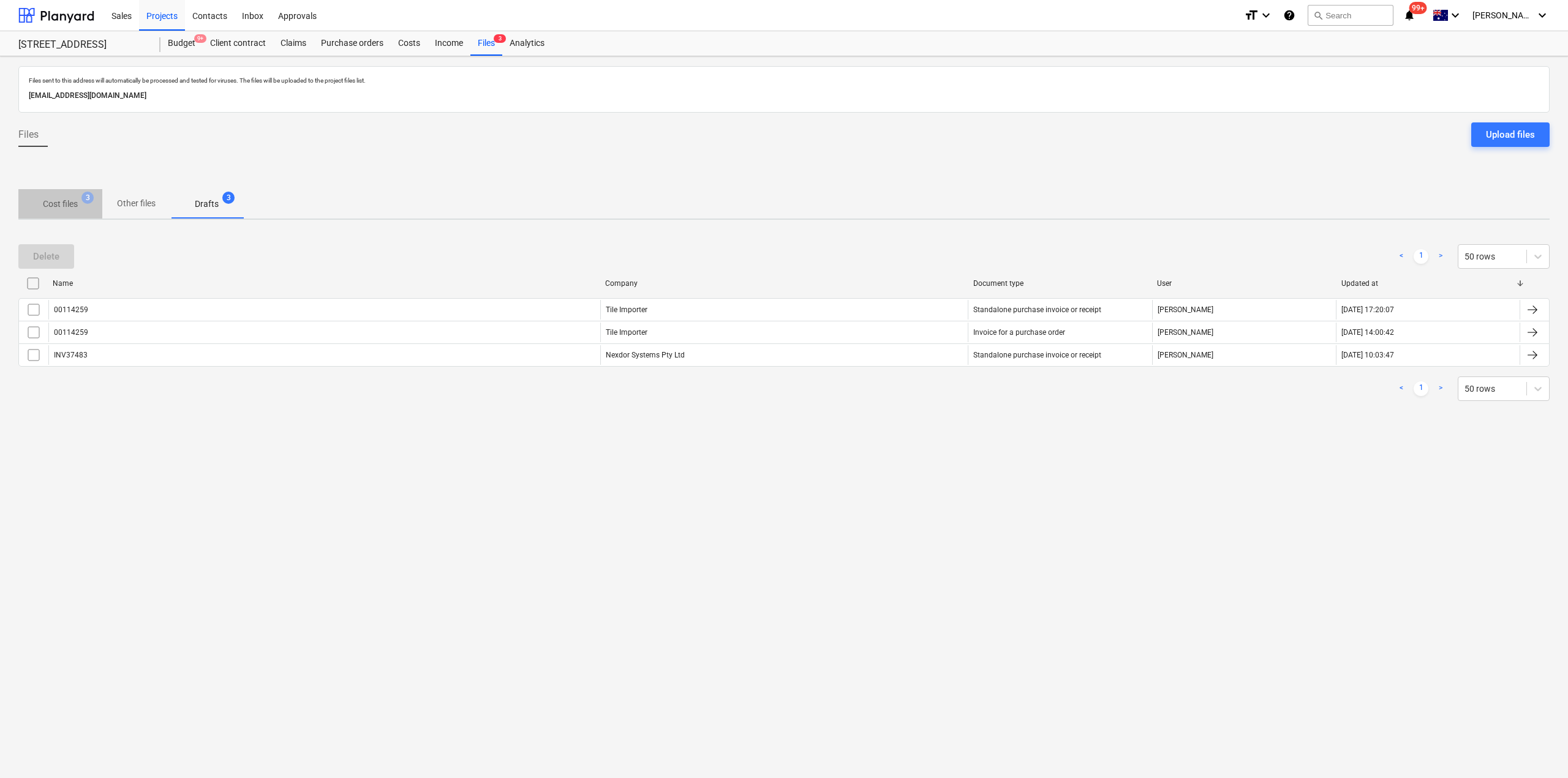
click at [75, 207] on p "Cost files" at bounding box center [60, 204] width 35 height 13
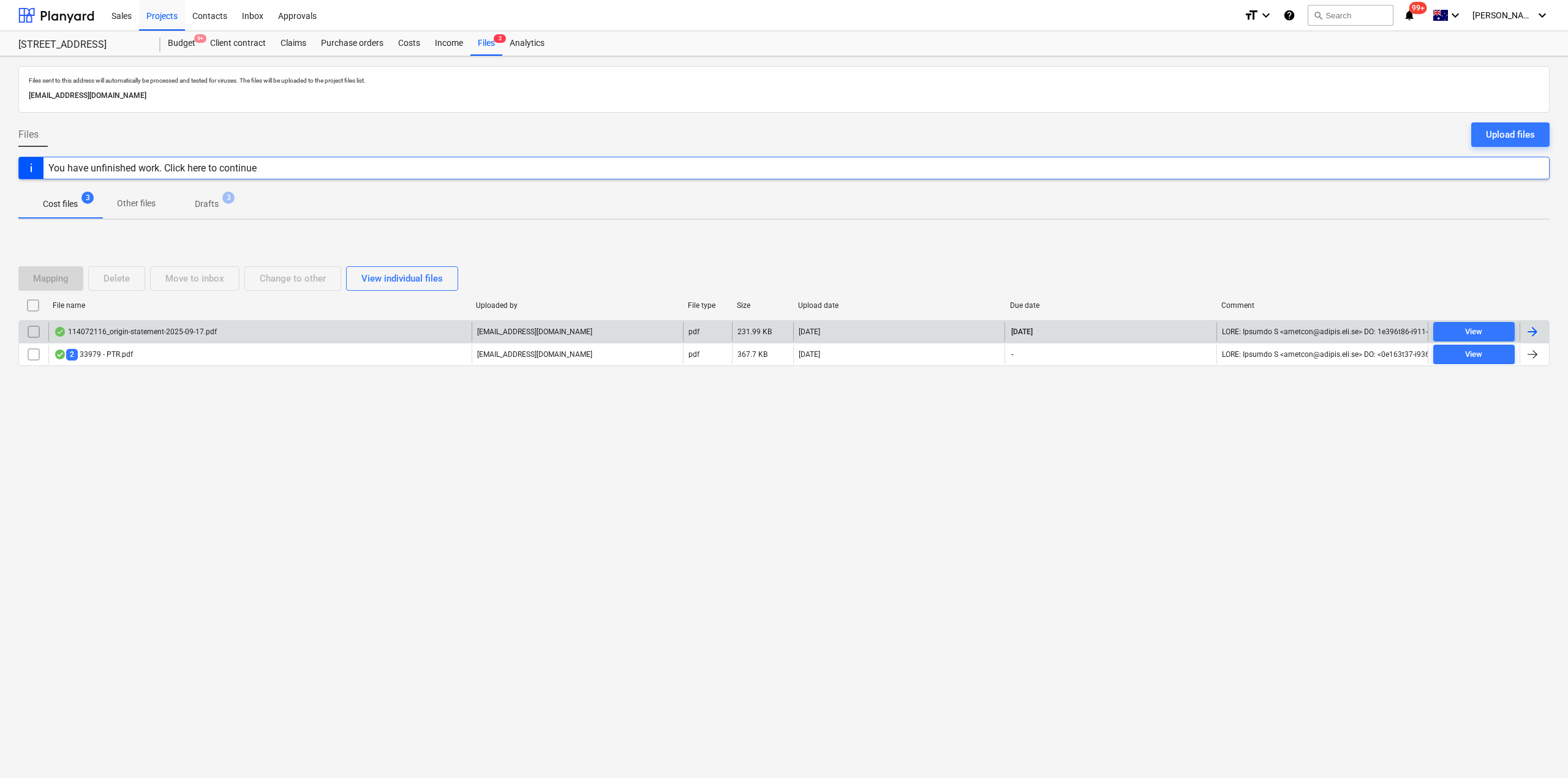
click at [142, 337] on div "114072116_origin-statement-2025-09-17.pdf" at bounding box center [135, 332] width 163 height 10
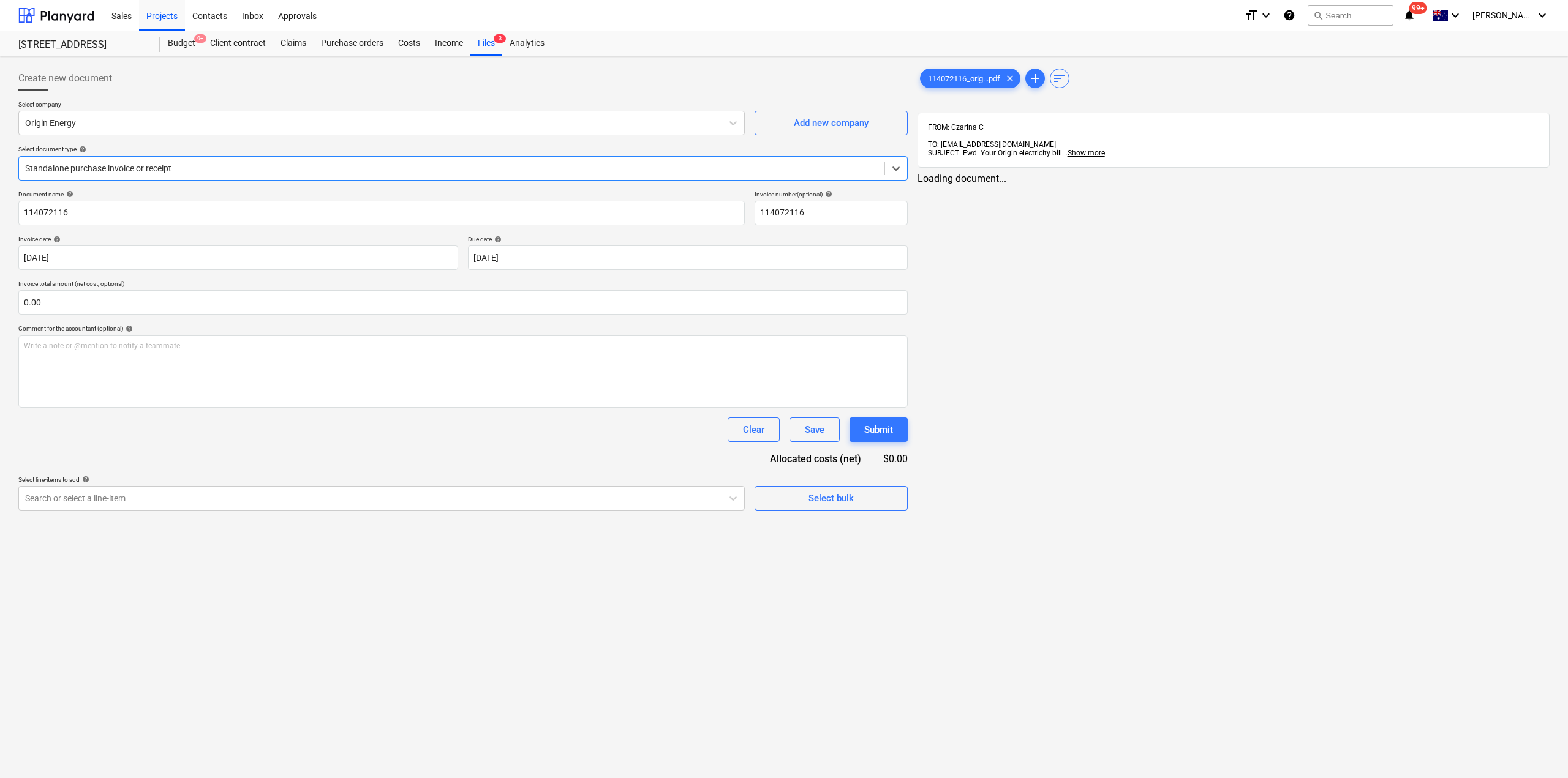
type input "114072116"
type input "[DATE]"
click at [192, 168] on div at bounding box center [450, 168] width 850 height 12
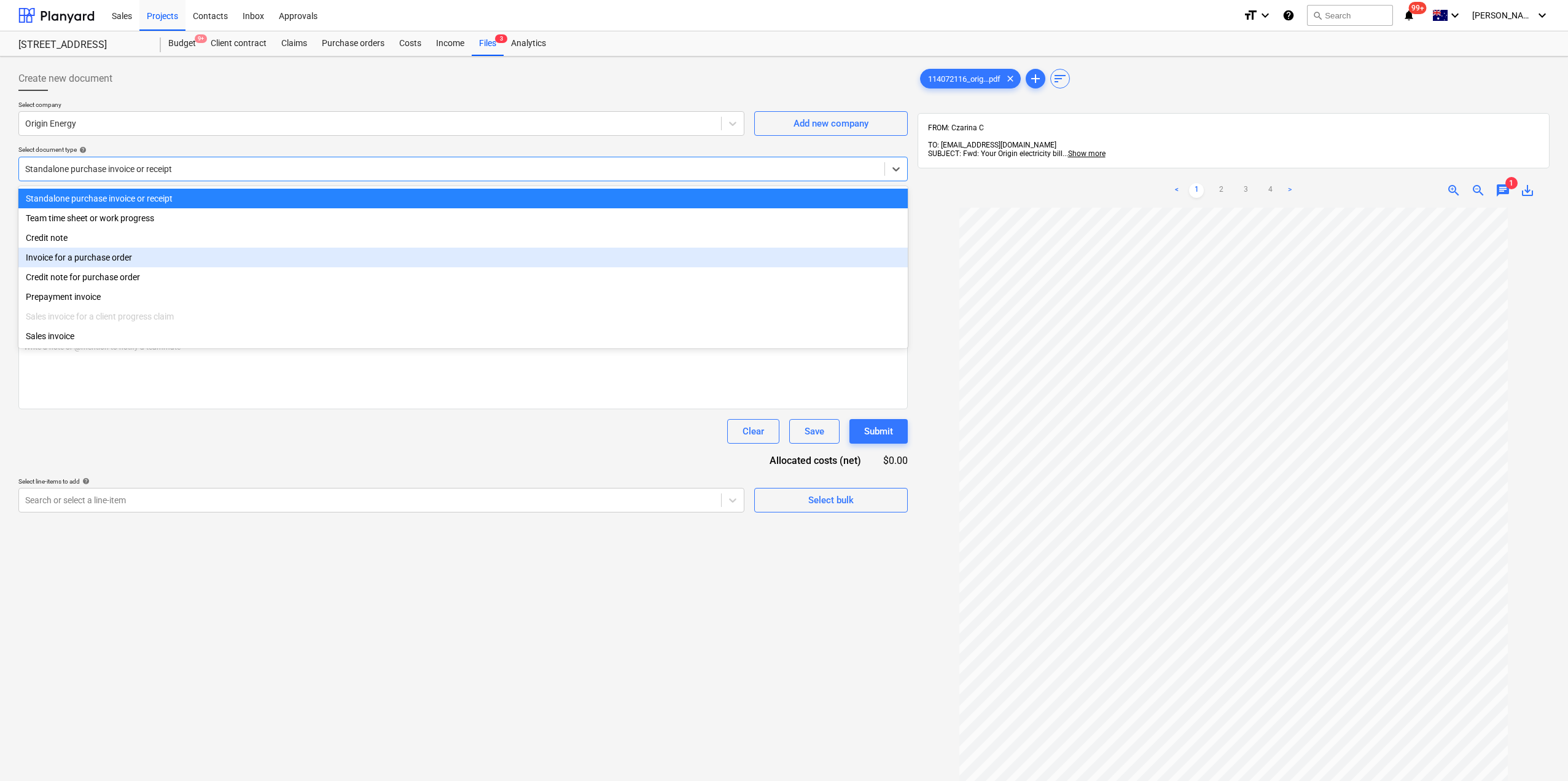
click at [120, 262] on div "Invoice for a purchase order" at bounding box center [463, 257] width 889 height 20
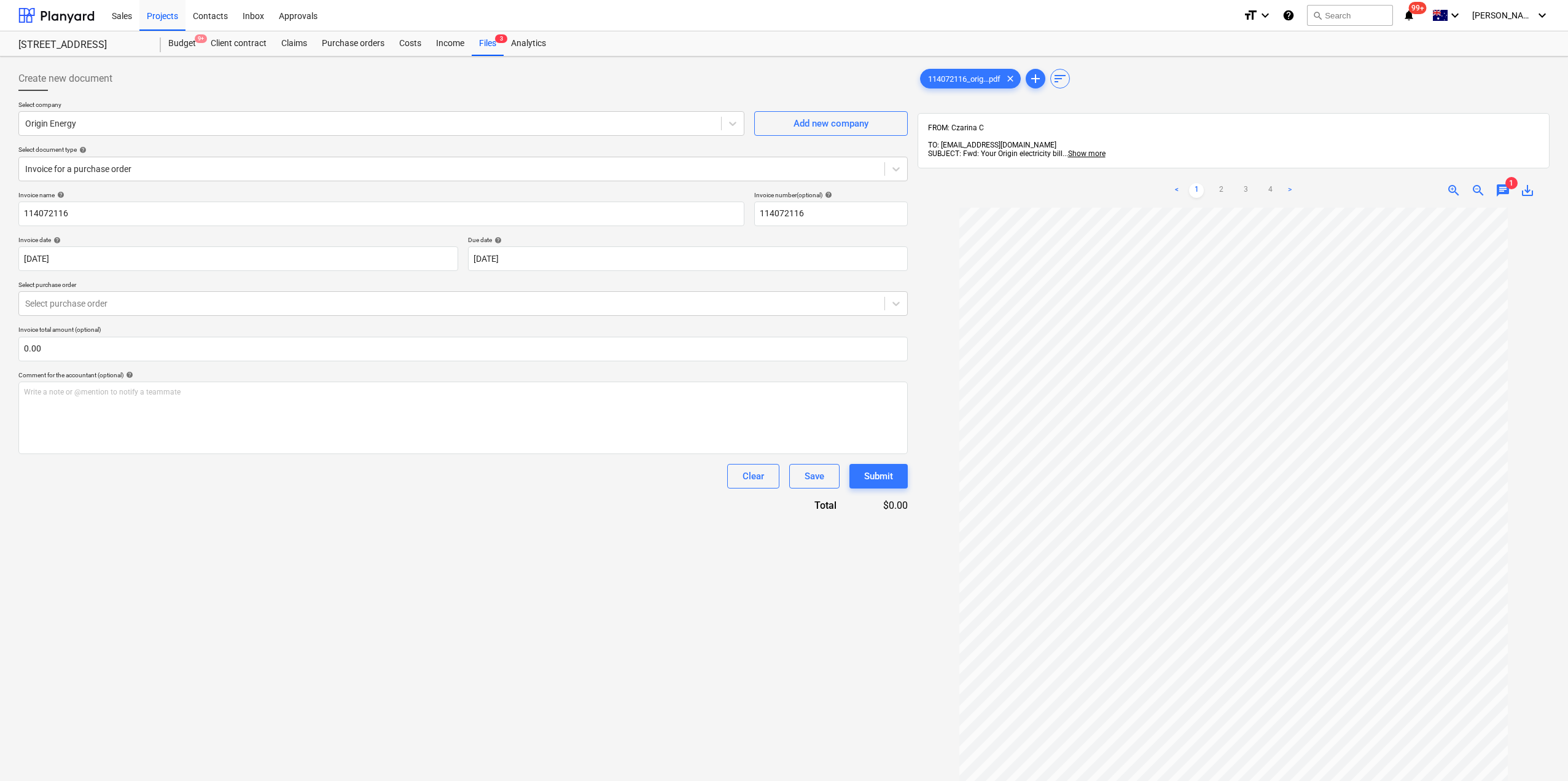
click at [105, 317] on div "Invoice name help 114072116 Invoice number (optional) help 114072116 Invoice da…" at bounding box center [463, 352] width 889 height 321
click at [102, 302] on div at bounding box center [452, 304] width 853 height 12
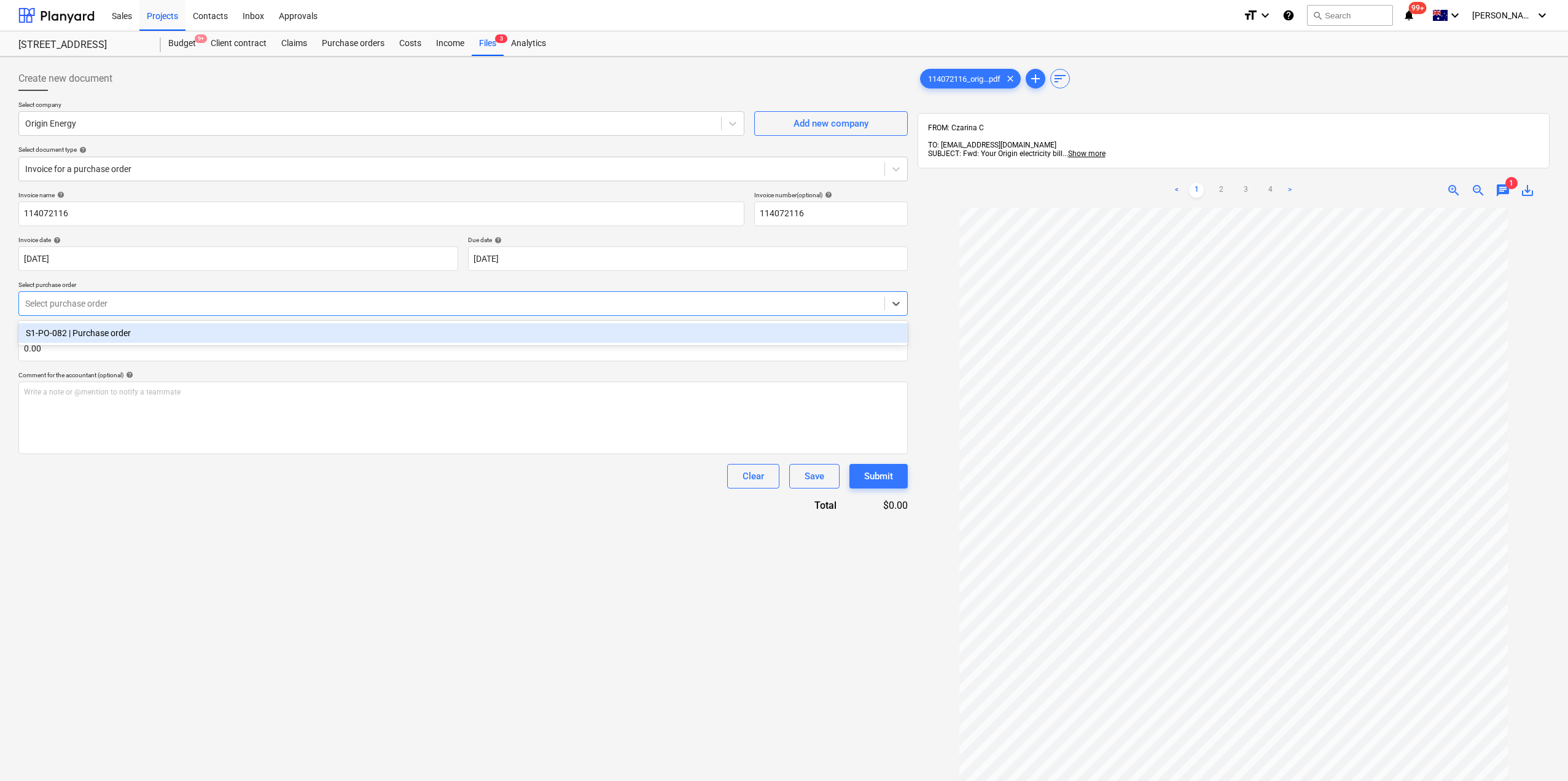
click at [87, 334] on div "S1-PO-082 | Purchase order" at bounding box center [463, 333] width 889 height 20
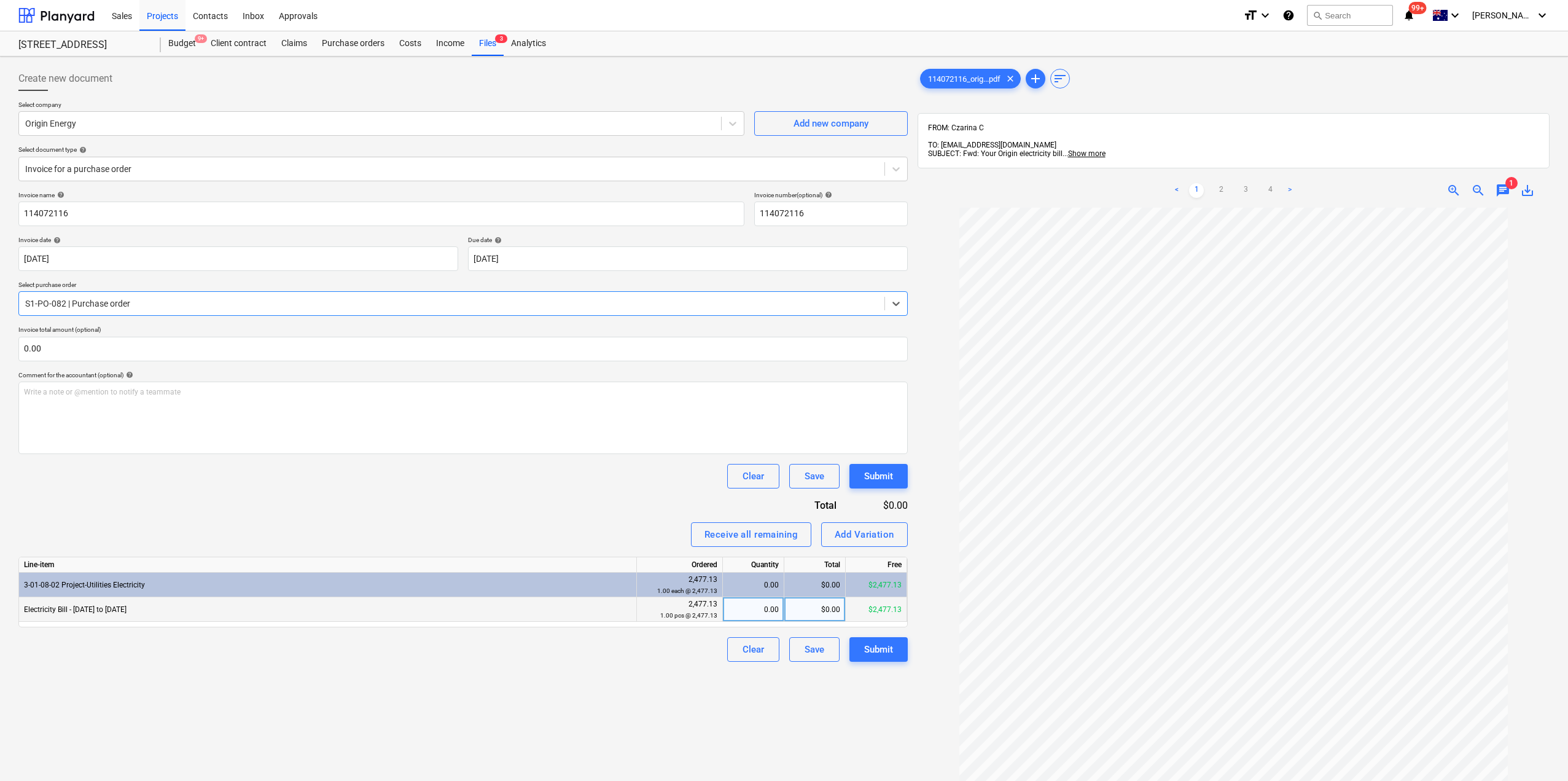
click at [750, 610] on div "0.00" at bounding box center [753, 610] width 51 height 25
type input "1"
click at [859, 734] on div "Create new document Select company Origin Energy Add new company Select documen…" at bounding box center [463, 510] width 900 height 898
click at [883, 647] on div "Submit" at bounding box center [879, 649] width 29 height 16
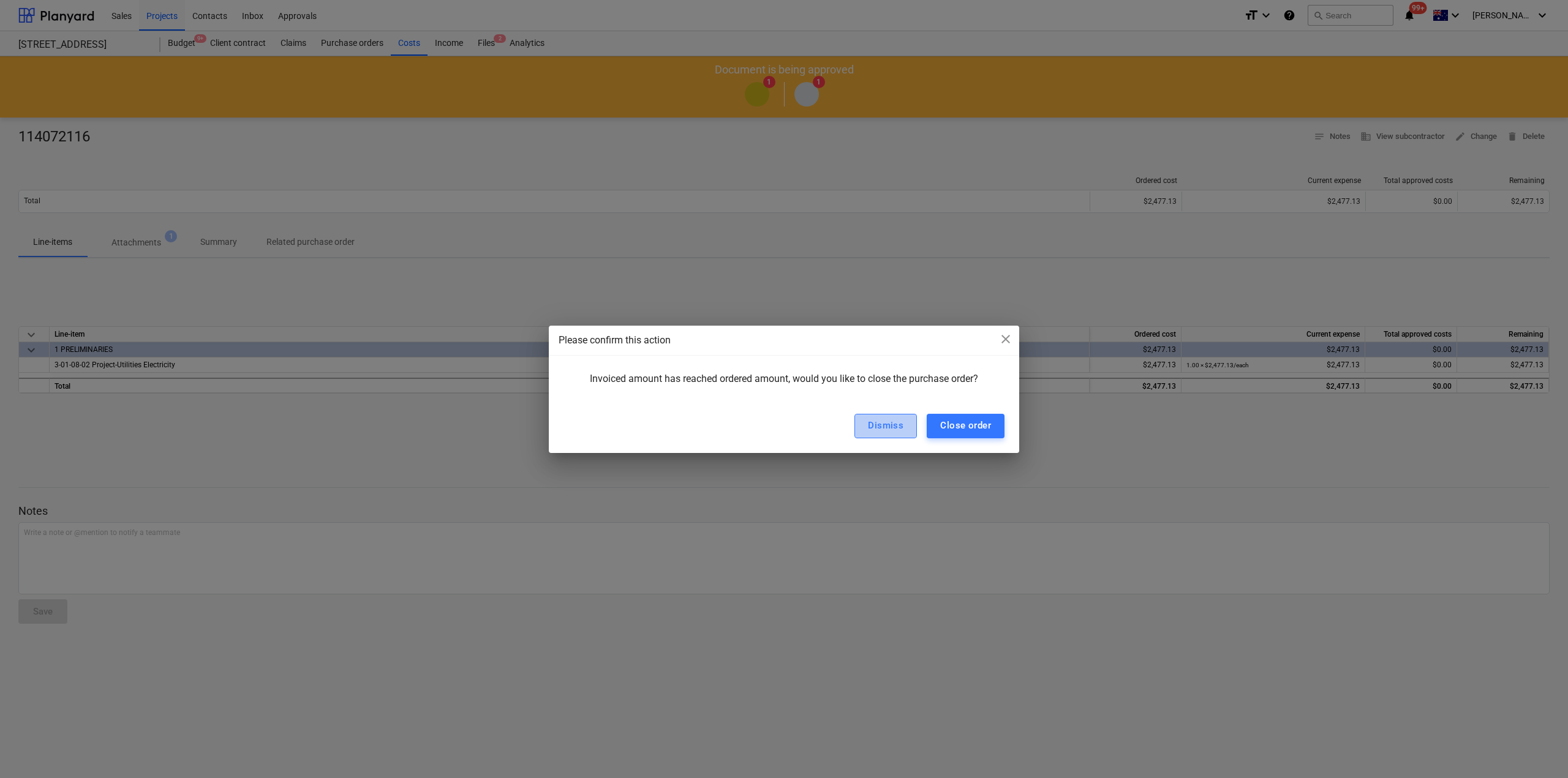
click at [887, 427] on div "Dismiss" at bounding box center [886, 425] width 35 height 16
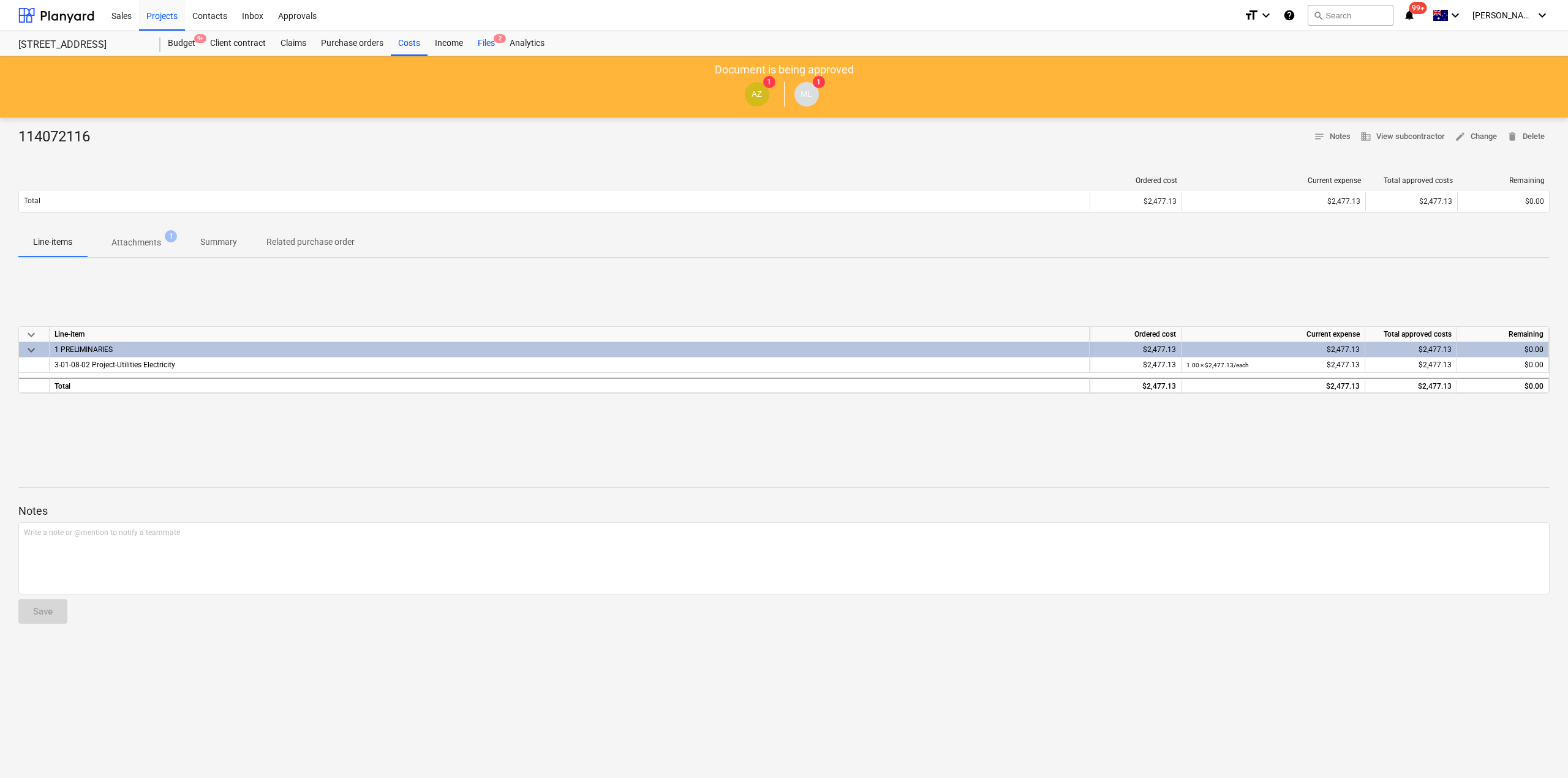
click at [493, 45] on div "Files 2" at bounding box center [486, 44] width 32 height 25
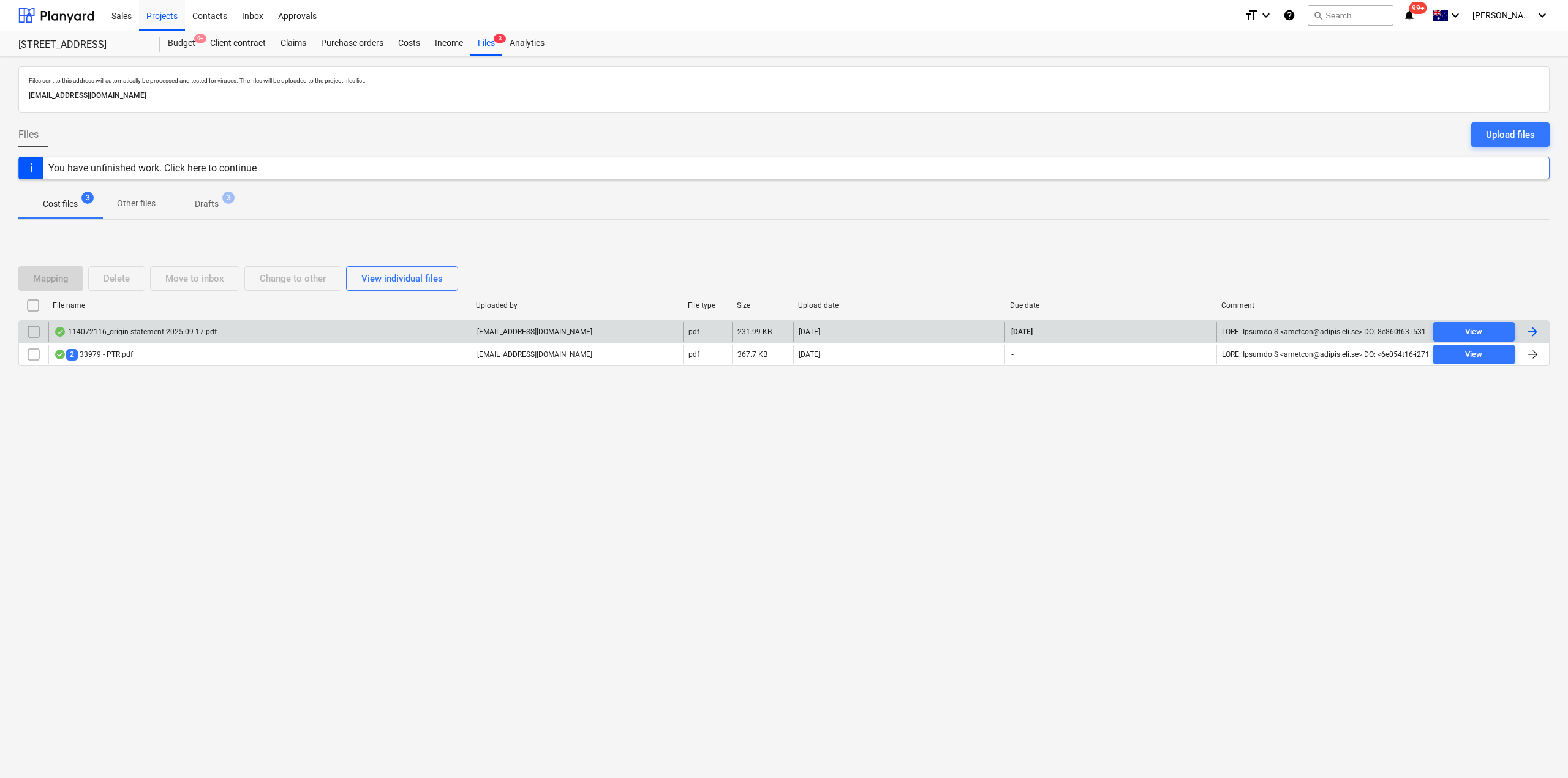
click at [181, 325] on div "114072116_origin-statement-2025-09-17.pdf" at bounding box center [260, 332] width 423 height 20
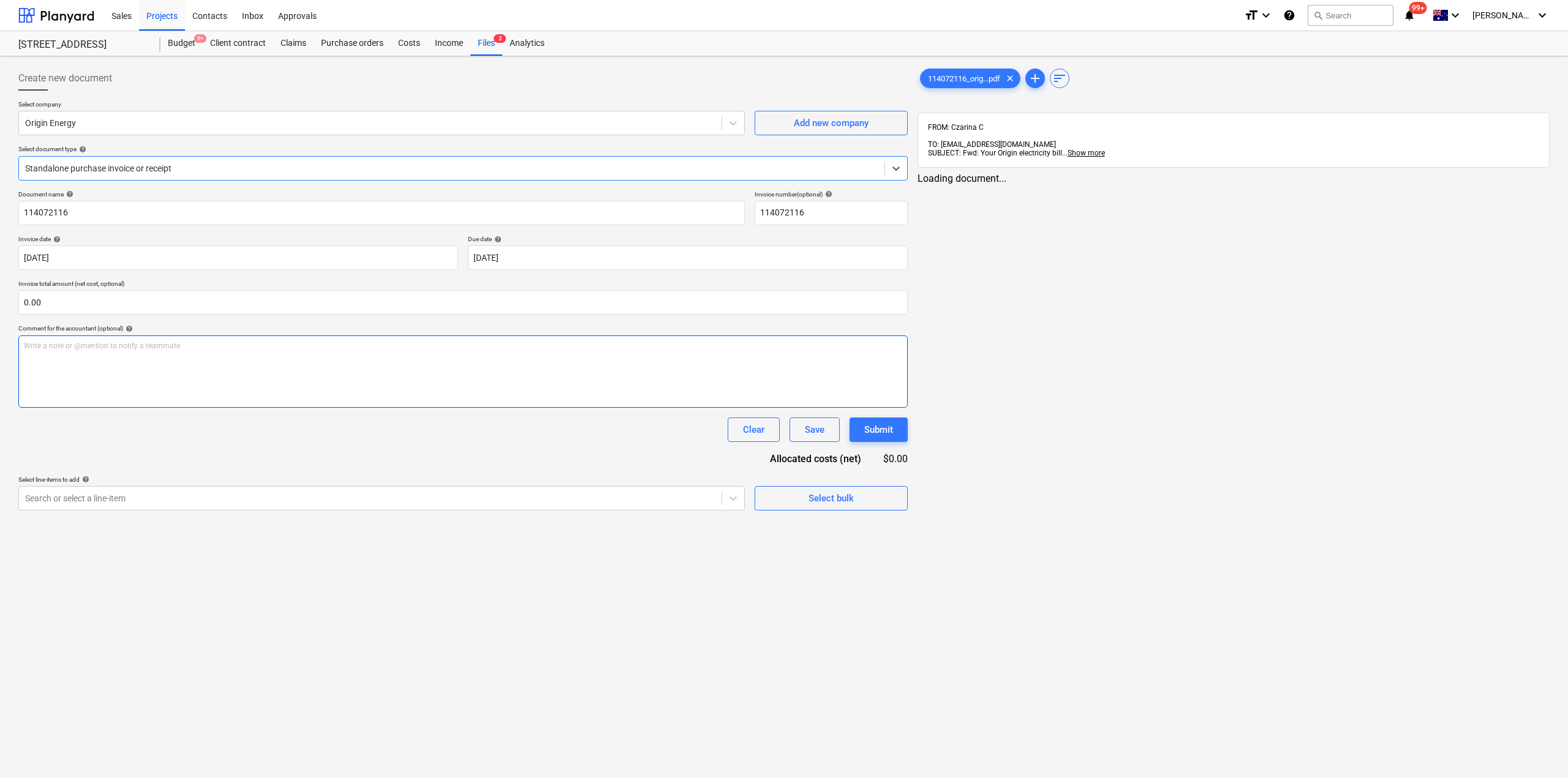
type input "114072116"
type input "[DATE]"
click at [130, 164] on div at bounding box center [450, 168] width 850 height 12
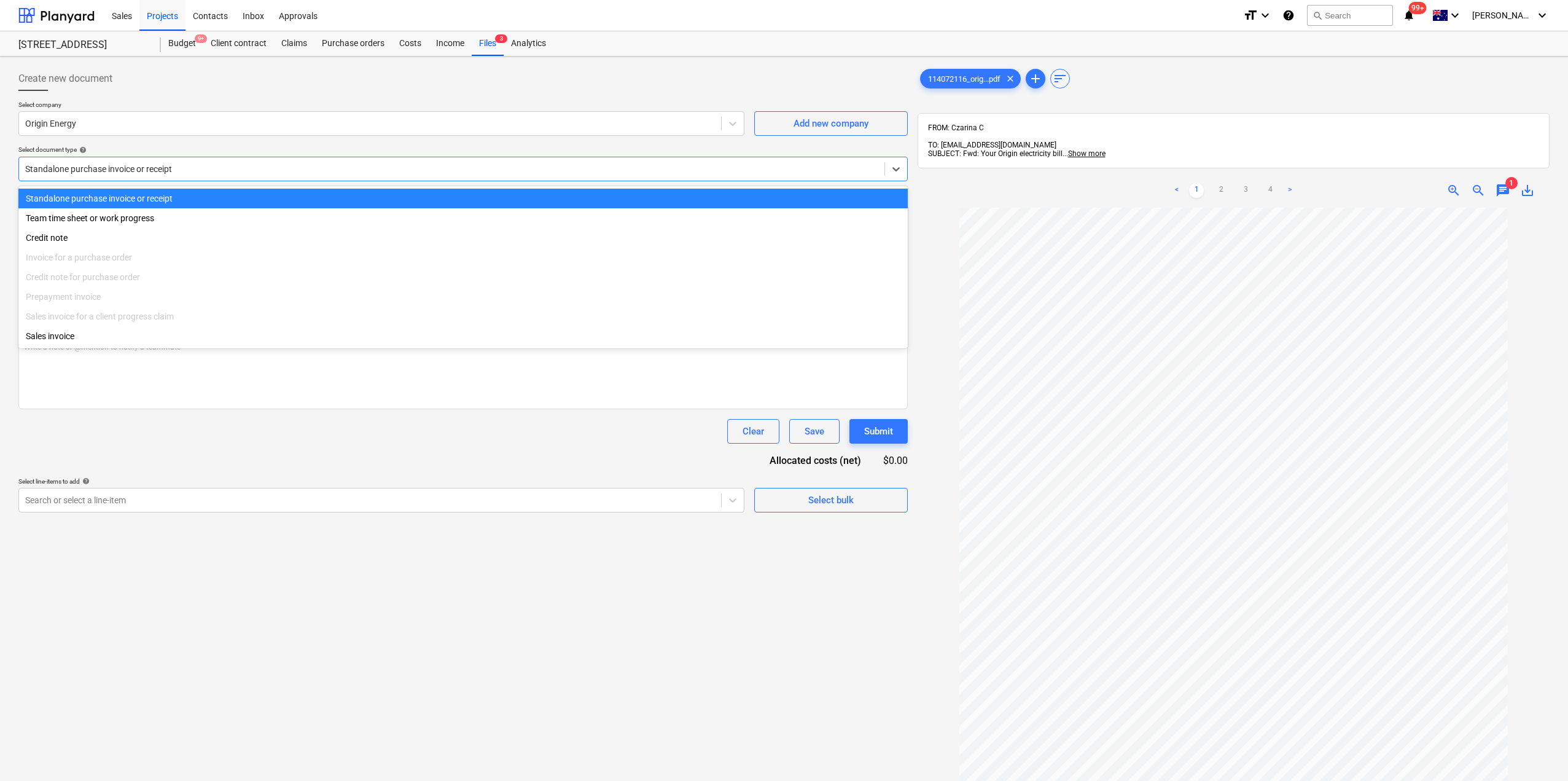
click at [143, 165] on div at bounding box center [452, 169] width 853 height 12
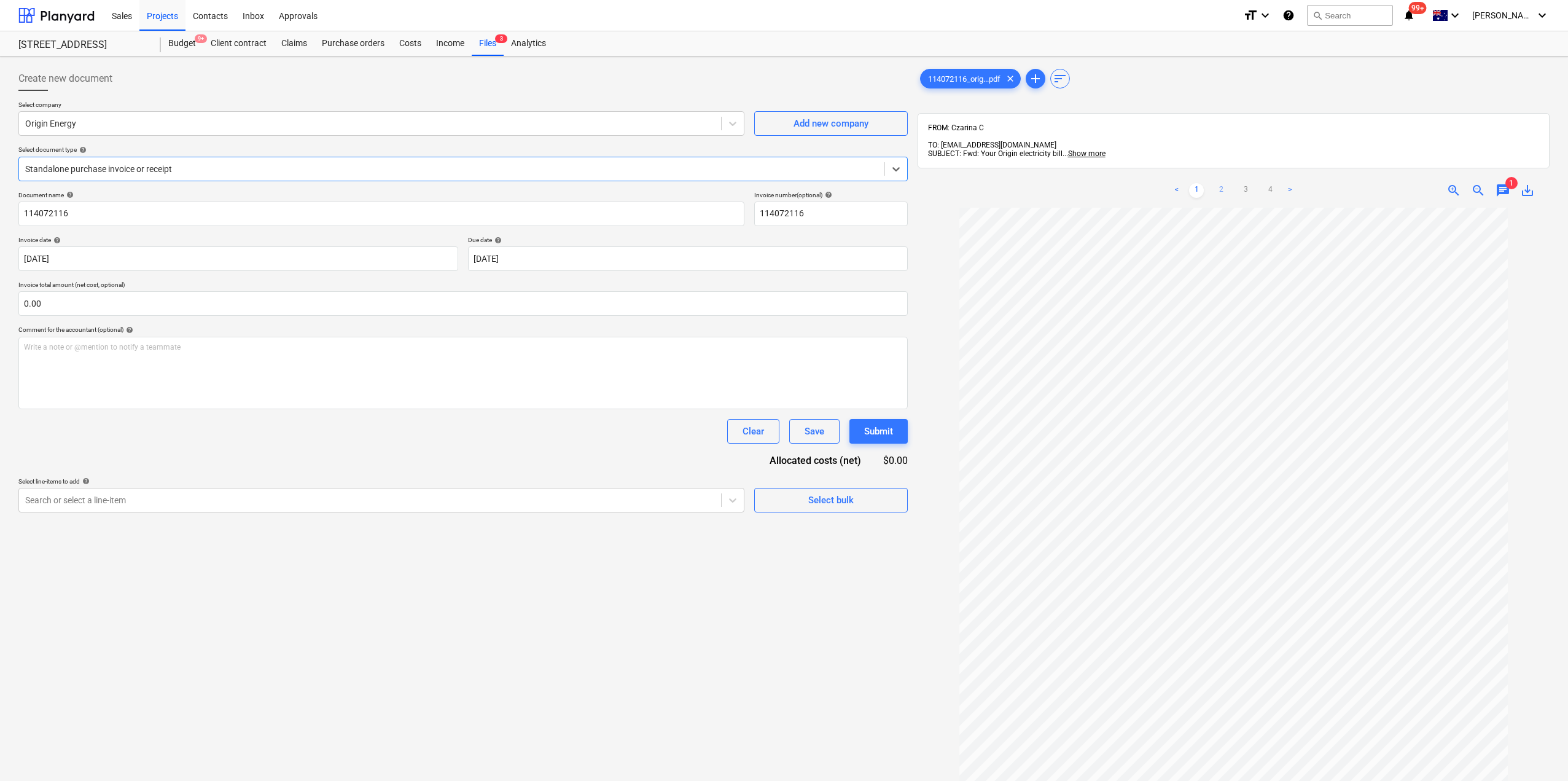
click at [1218, 183] on link "2" at bounding box center [1221, 191] width 15 height 15
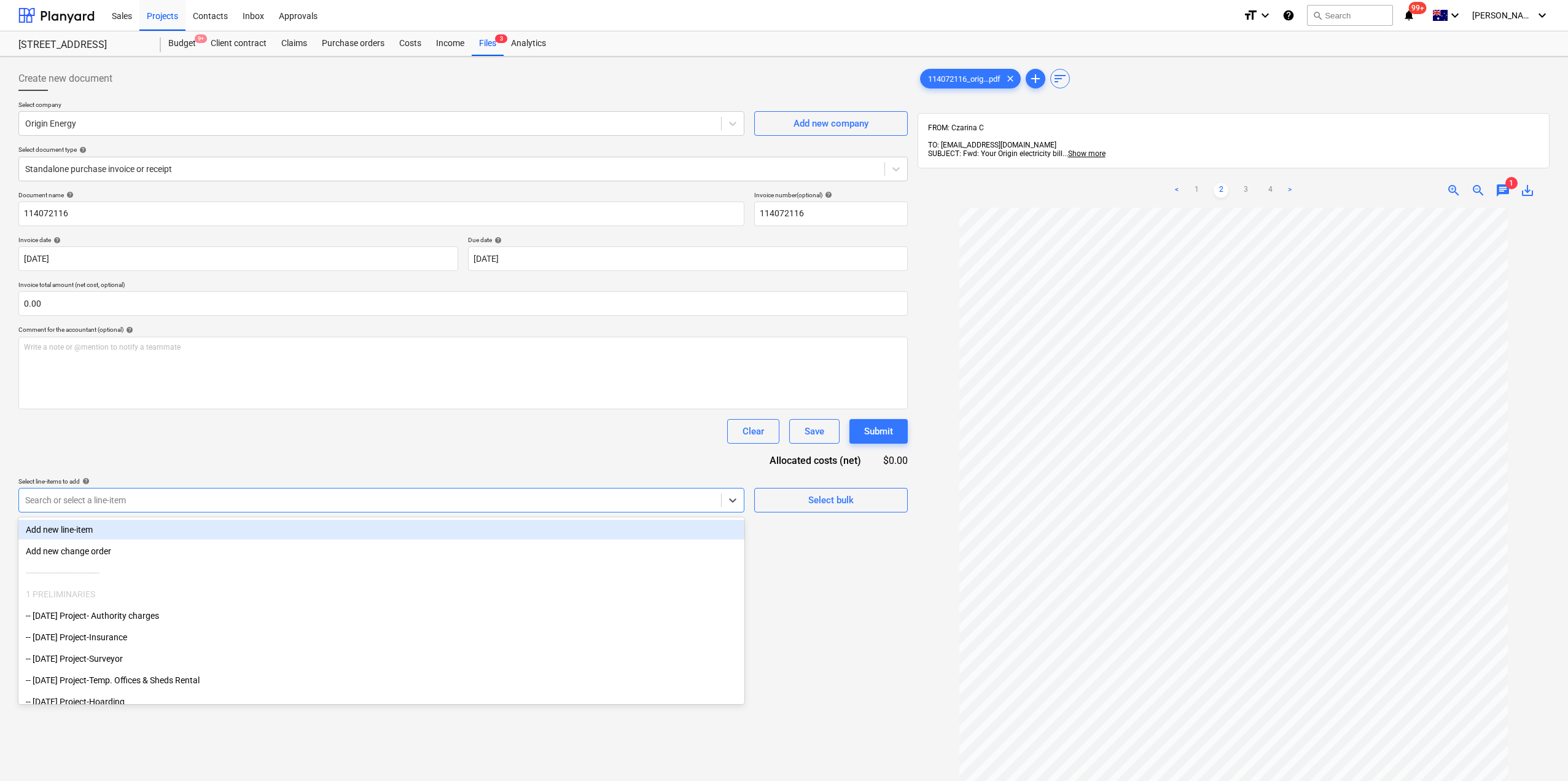
click at [219, 499] on div at bounding box center [370, 501] width 690 height 12
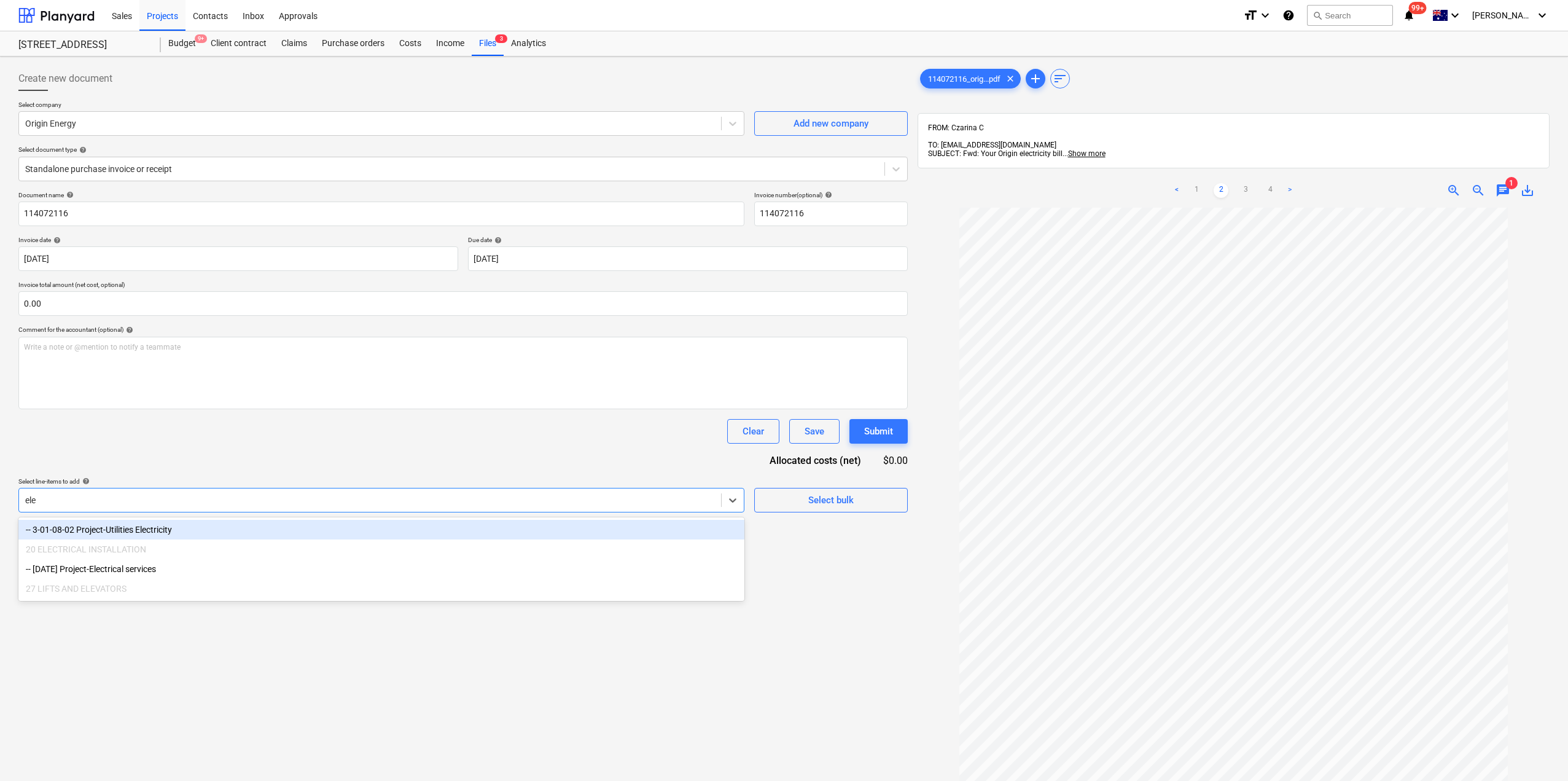
type input "elec"
click at [177, 531] on div "-- 3-01-08-02 Project-Utilities Electricity" at bounding box center [381, 529] width 726 height 20
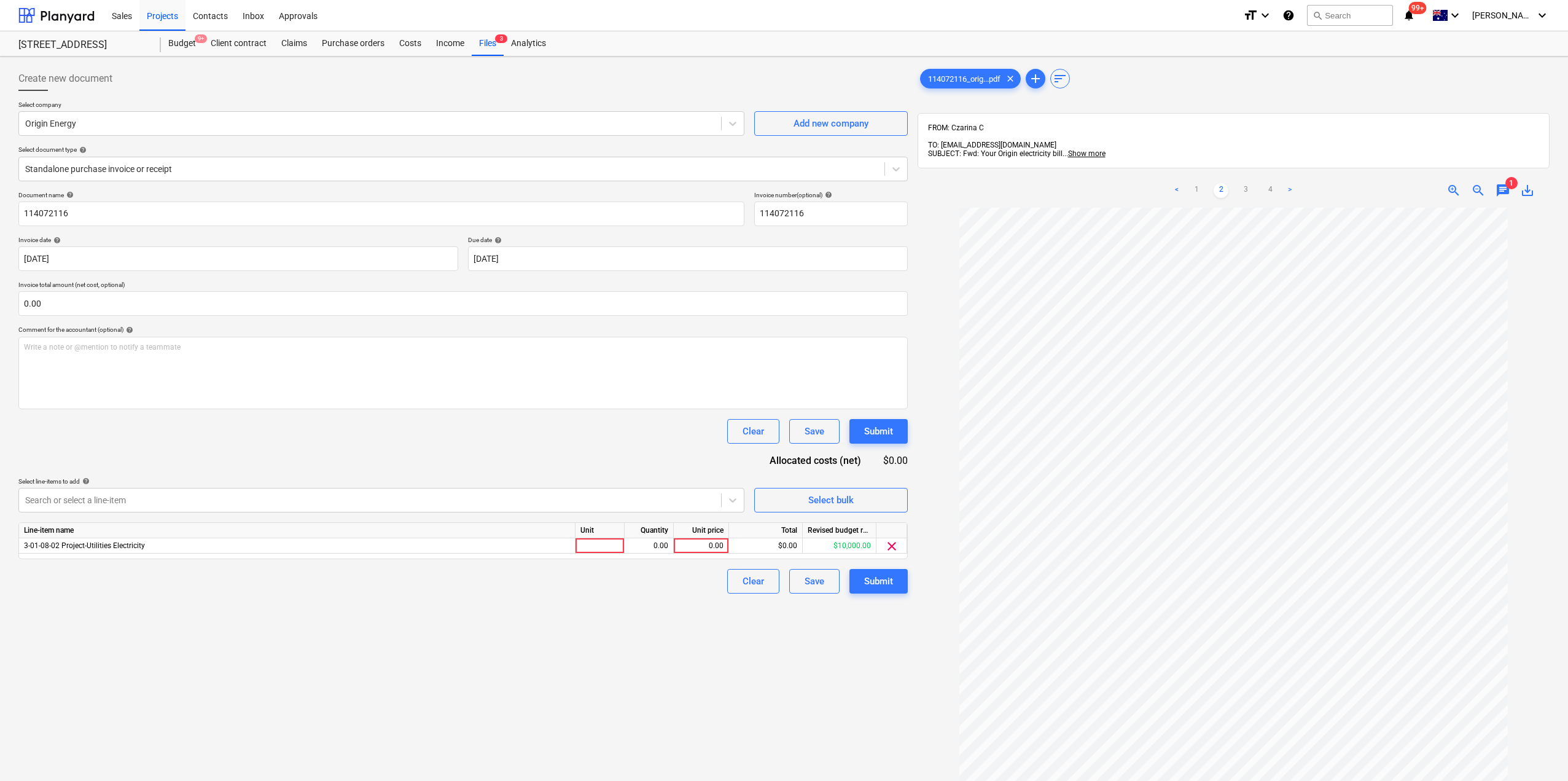
click at [884, 687] on div "Create new document Select company Origin Energy Add new company Select documen…" at bounding box center [463, 510] width 900 height 898
click at [612, 546] on div at bounding box center [600, 546] width 49 height 15
click at [785, 689] on div "Create new document Select company Origin Energy Add new company Select documen…" at bounding box center [463, 510] width 900 height 898
click at [589, 548] on div at bounding box center [600, 546] width 49 height 15
click at [745, 579] on div "Clear" at bounding box center [753, 581] width 21 height 16
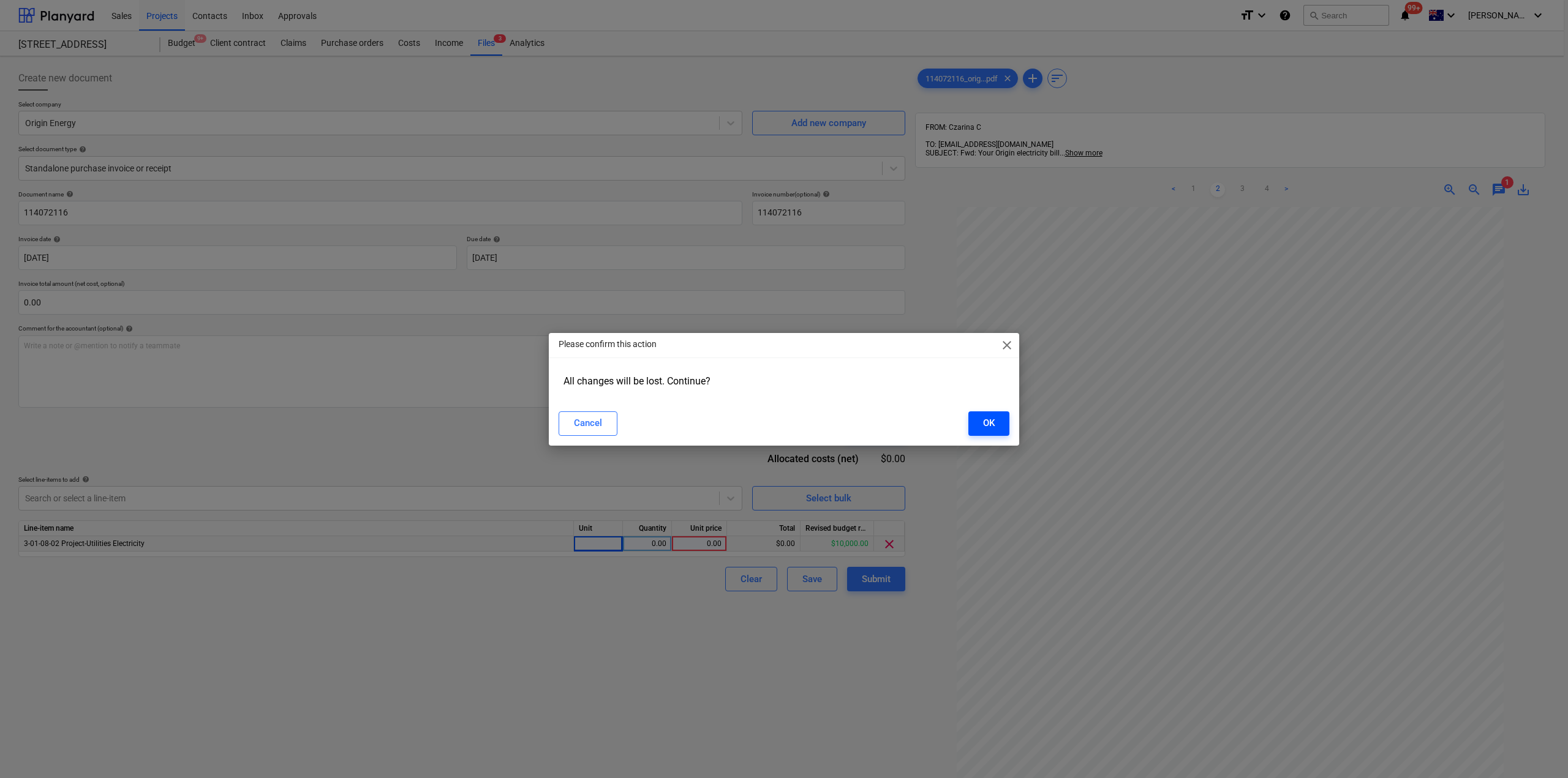
click at [989, 430] on div "OK" at bounding box center [988, 422] width 12 height 16
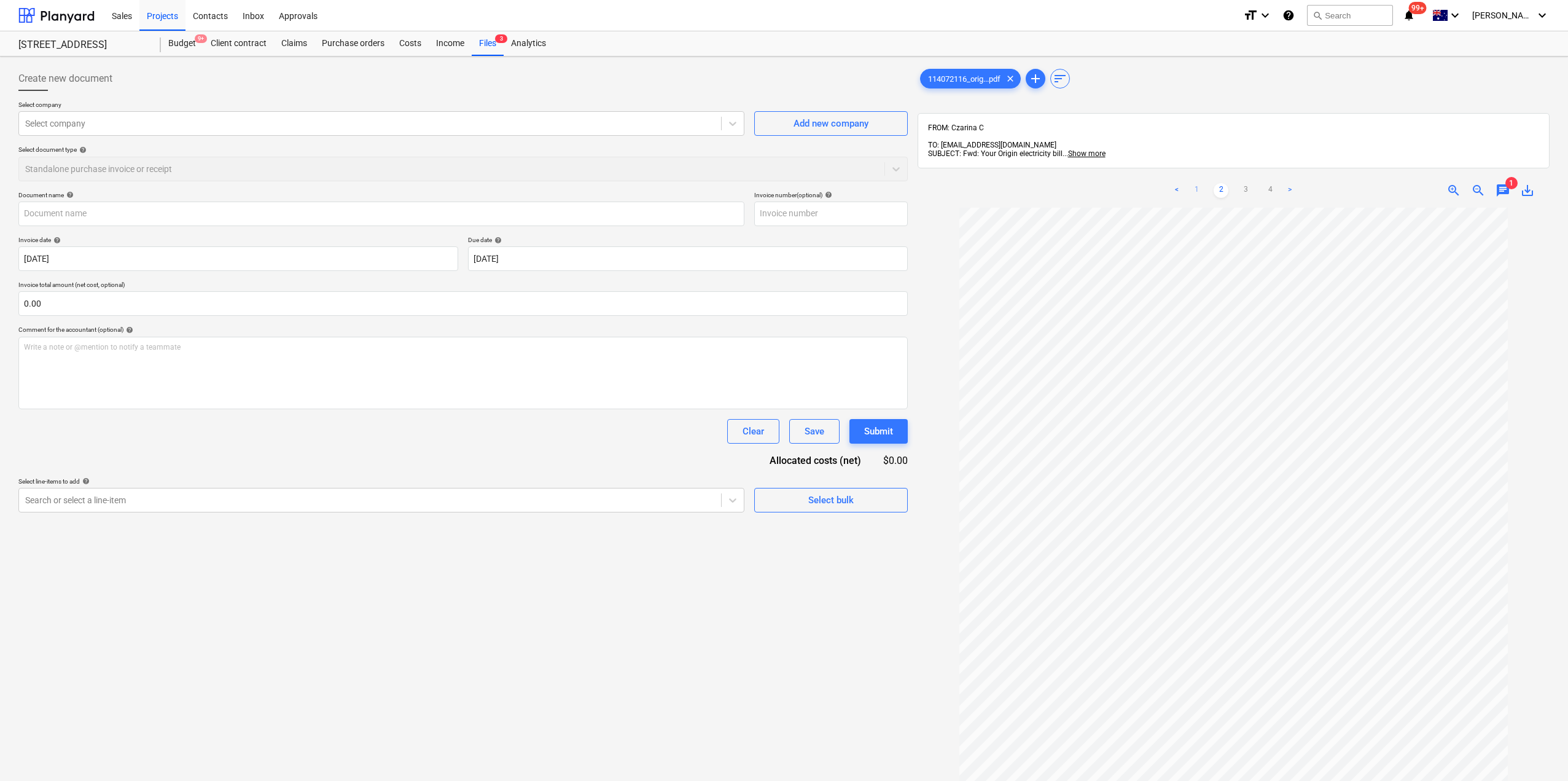
click at [1192, 183] on link "1" at bounding box center [1197, 191] width 15 height 15
